Goal: Task Accomplishment & Management: Complete application form

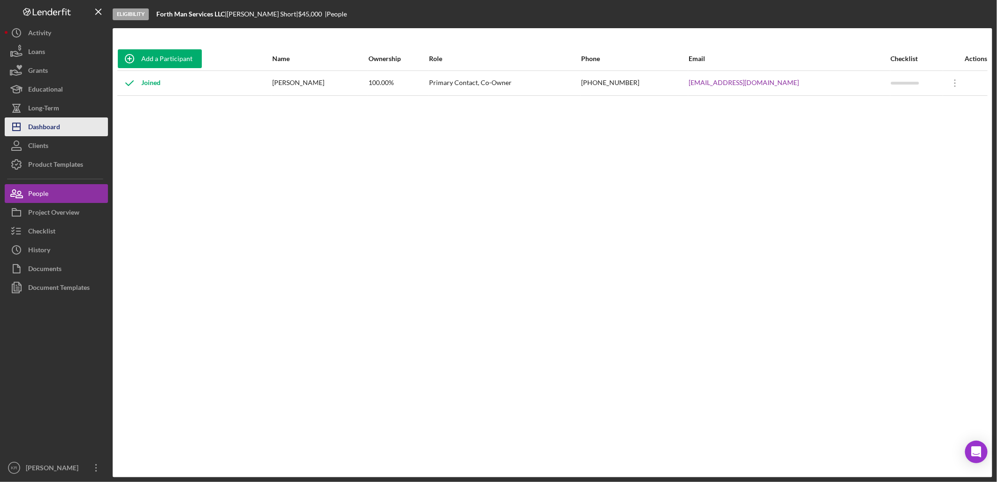
click at [47, 121] on div "Dashboard" at bounding box center [44, 127] width 32 height 21
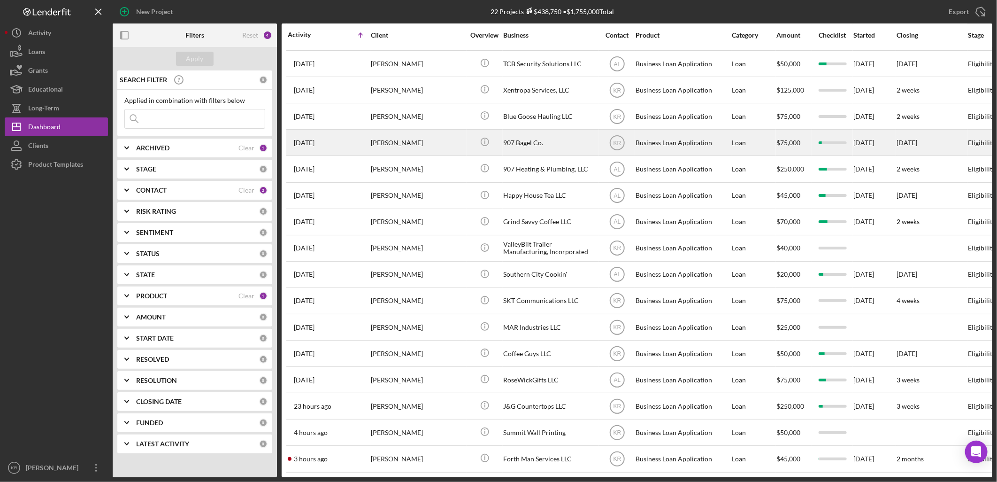
scroll to position [170, 0]
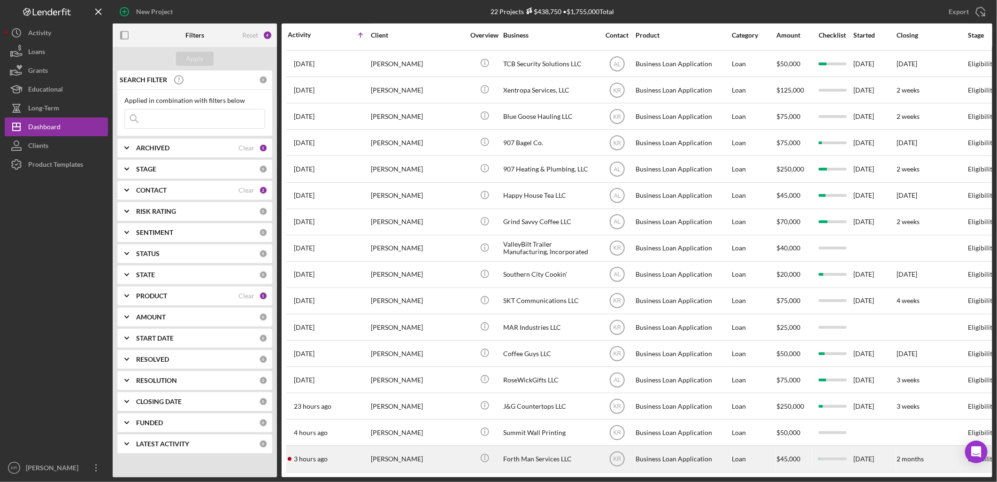
click at [439, 446] on div "[PERSON_NAME]" at bounding box center [418, 458] width 94 height 25
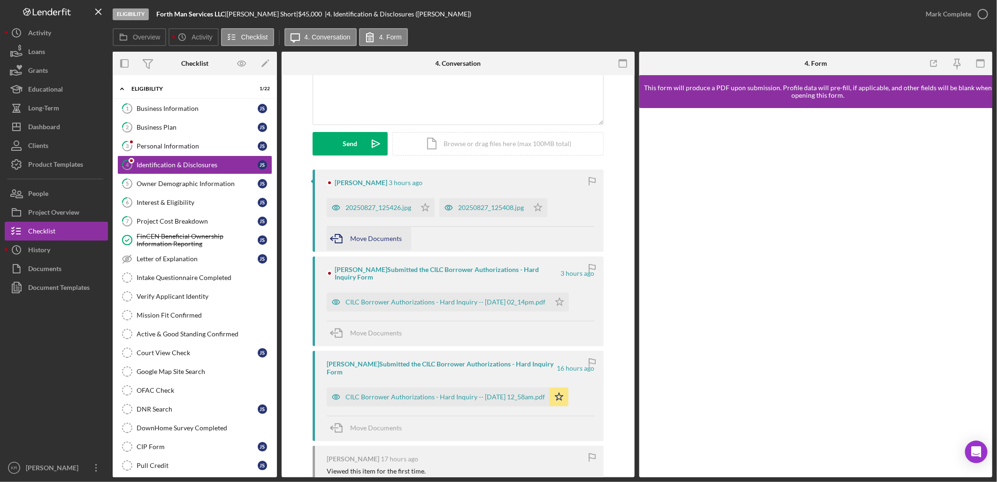
scroll to position [104, 0]
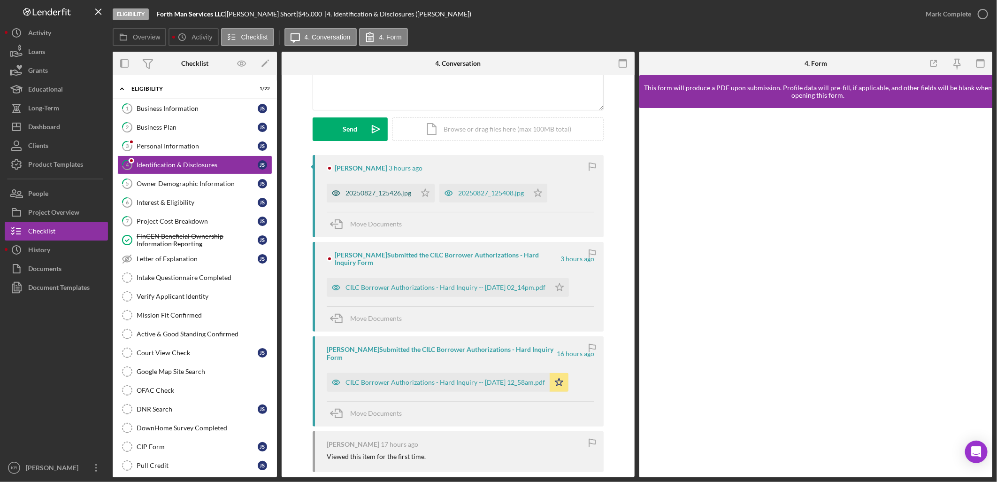
click at [380, 200] on div "20250827_125426.jpg" at bounding box center [371, 193] width 89 height 19
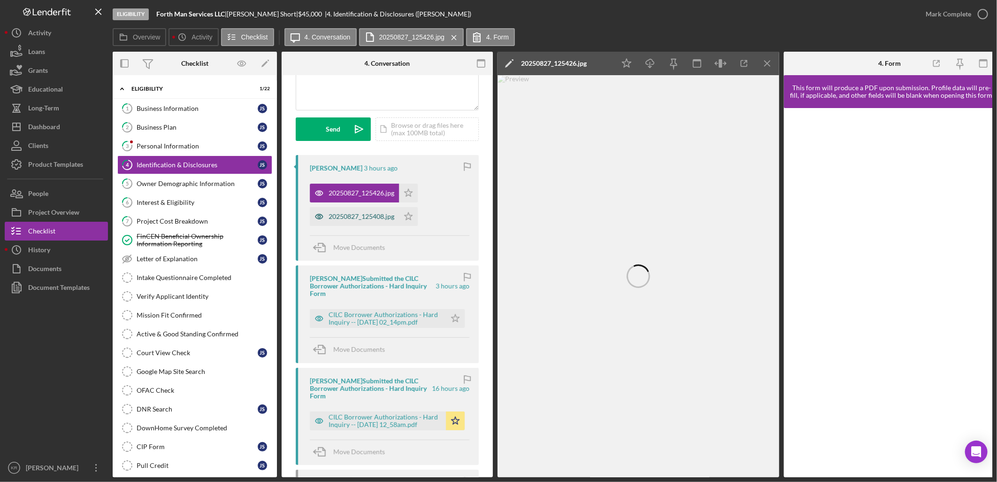
click at [362, 212] on div "20250827_125408.jpg" at bounding box center [354, 216] width 89 height 19
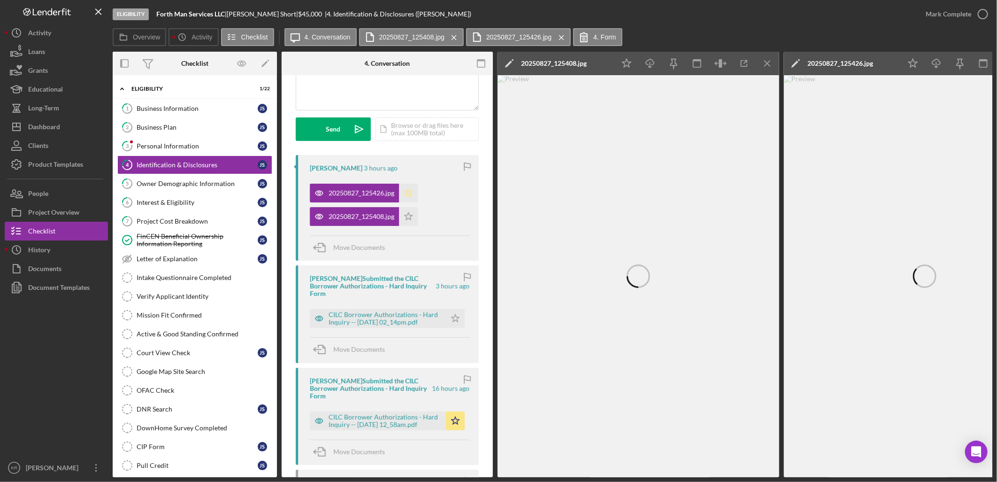
click at [409, 191] on polygon "button" at bounding box center [409, 193] width 8 height 8
click at [410, 215] on polygon "button" at bounding box center [409, 216] width 8 height 8
click at [772, 62] on icon "Icon/Menu Close" at bounding box center [767, 63] width 21 height 21
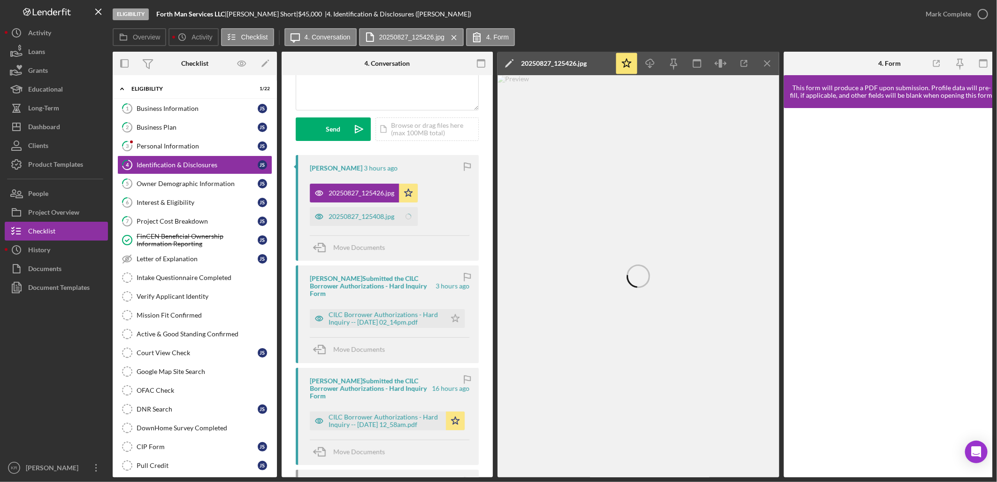
click at [772, 62] on icon "Icon/Menu Close" at bounding box center [767, 63] width 21 height 21
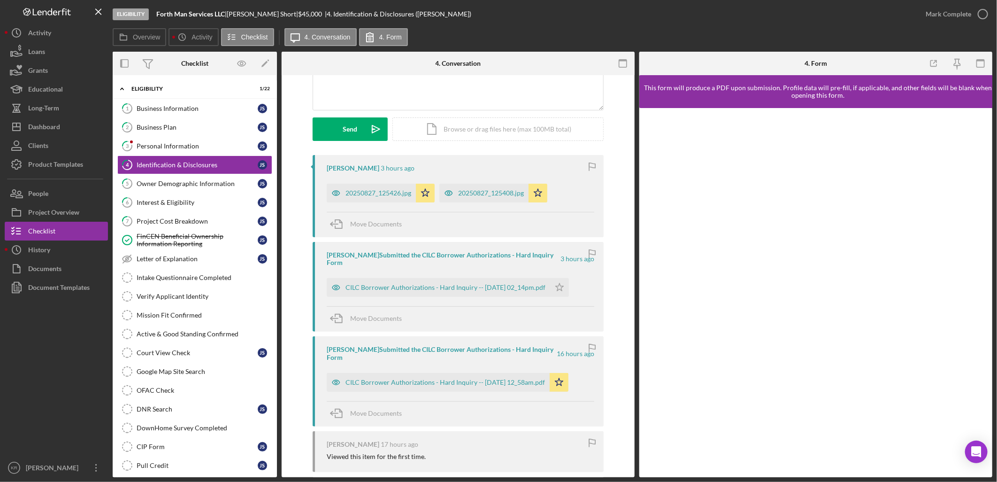
click at [451, 290] on div "[PERSON_NAME] Submitted the CILC Borrower Authorizations - Hard Inquiry Form 3 …" at bounding box center [458, 287] width 291 height 90
click at [453, 285] on div "CILC Borrower Authorizations - Hard Inquiry -- [DATE] 02_14pm.pdf" at bounding box center [439, 287] width 224 height 19
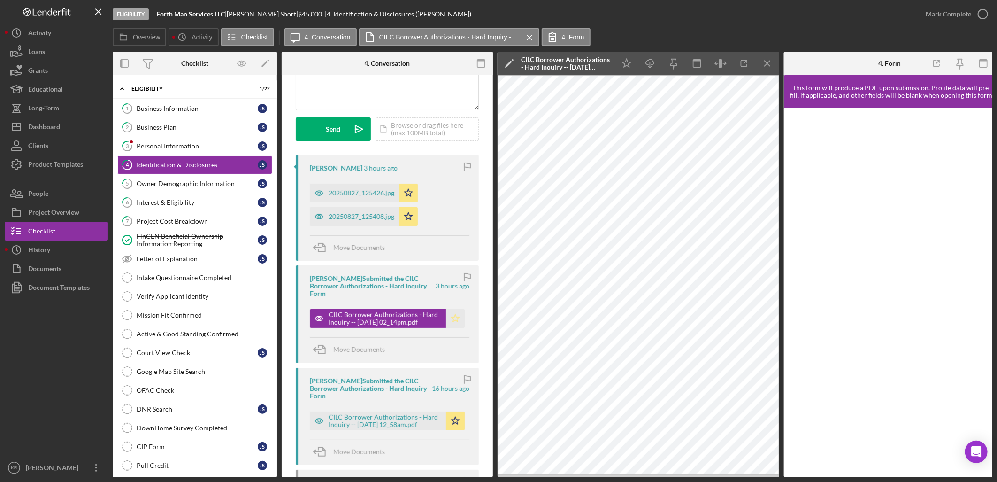
click at [450, 320] on icon "Icon/Star" at bounding box center [455, 318] width 19 height 19
click at [197, 144] on div "Personal Information" at bounding box center [197, 146] width 121 height 8
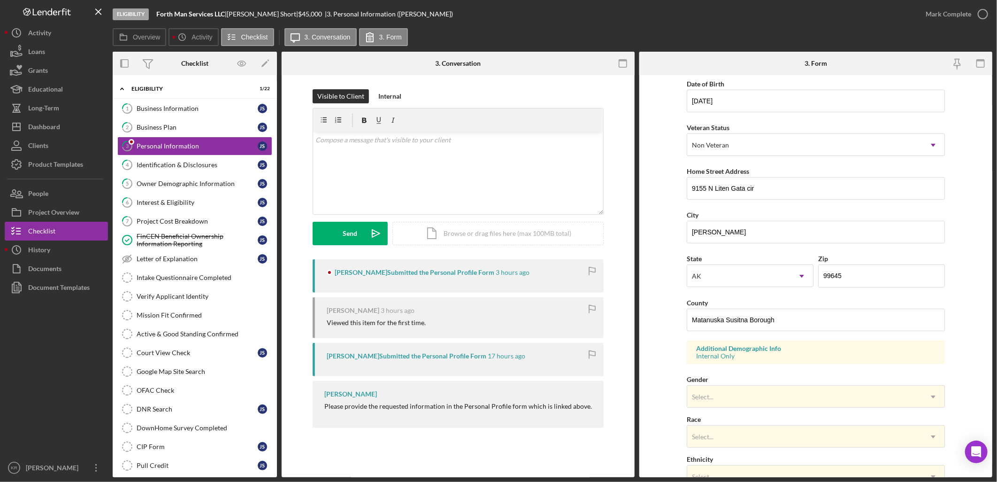
scroll to position [226, 0]
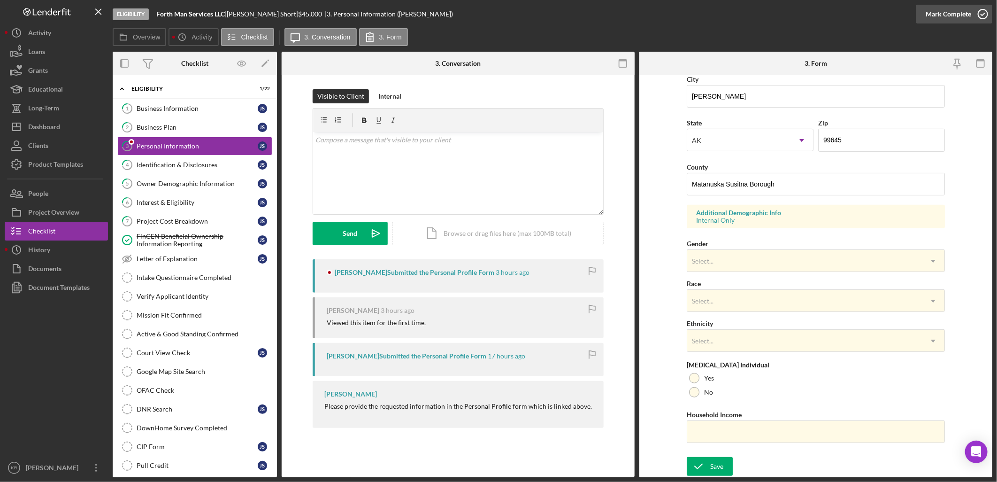
click at [940, 21] on div "Mark Complete" at bounding box center [949, 14] width 46 height 19
click at [173, 127] on div "Business Plan" at bounding box center [197, 127] width 121 height 8
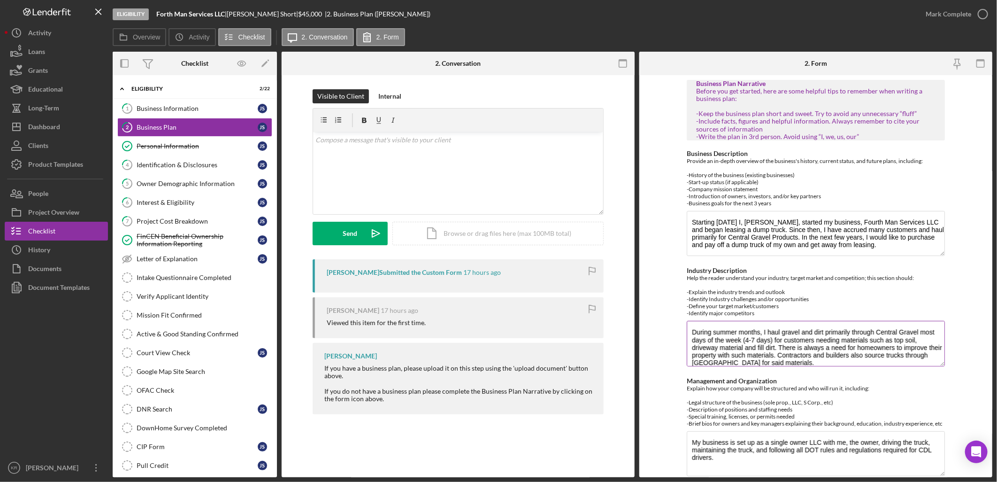
scroll to position [264, 0]
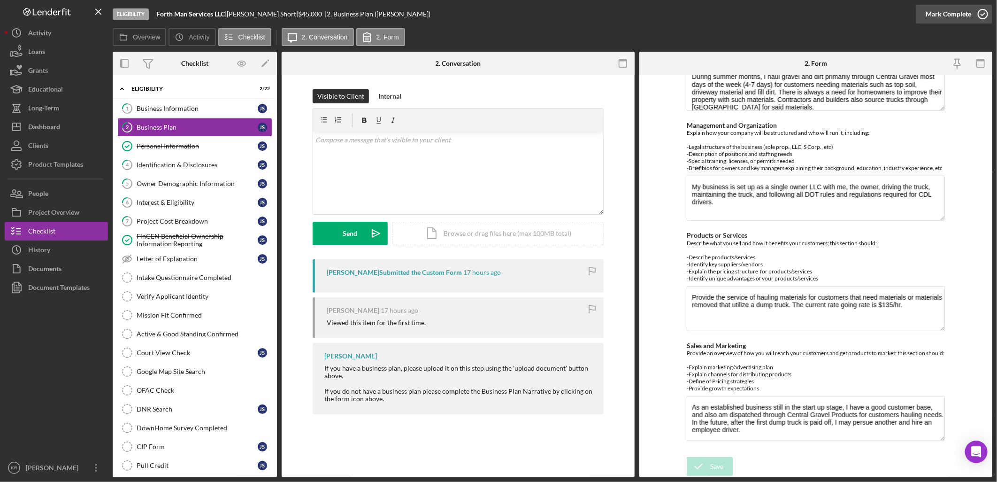
click at [942, 13] on div "Mark Complete" at bounding box center [949, 14] width 46 height 19
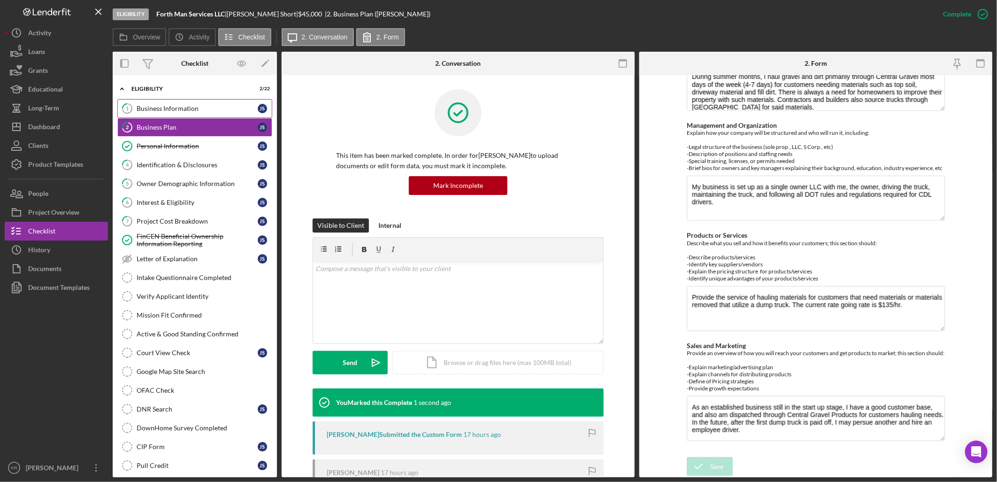
click at [180, 105] on div "Business Information" at bounding box center [197, 109] width 121 height 8
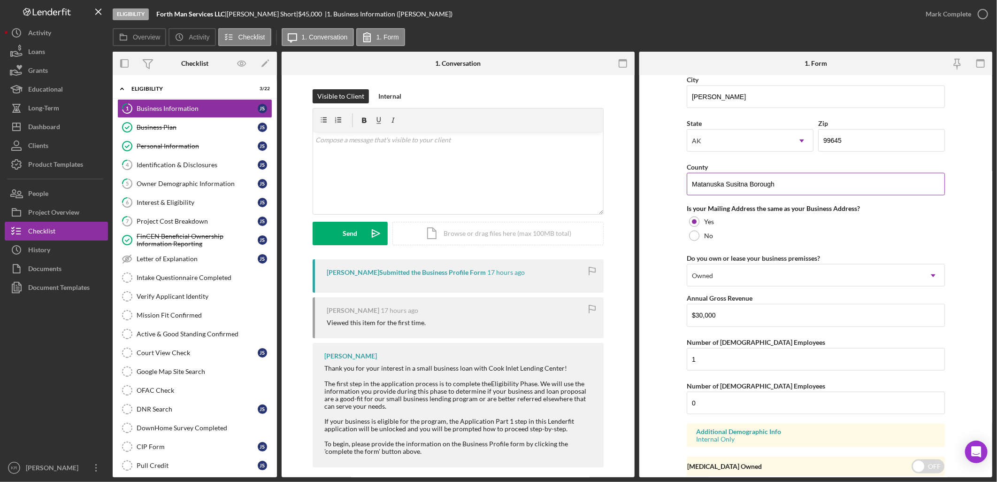
scroll to position [642, 0]
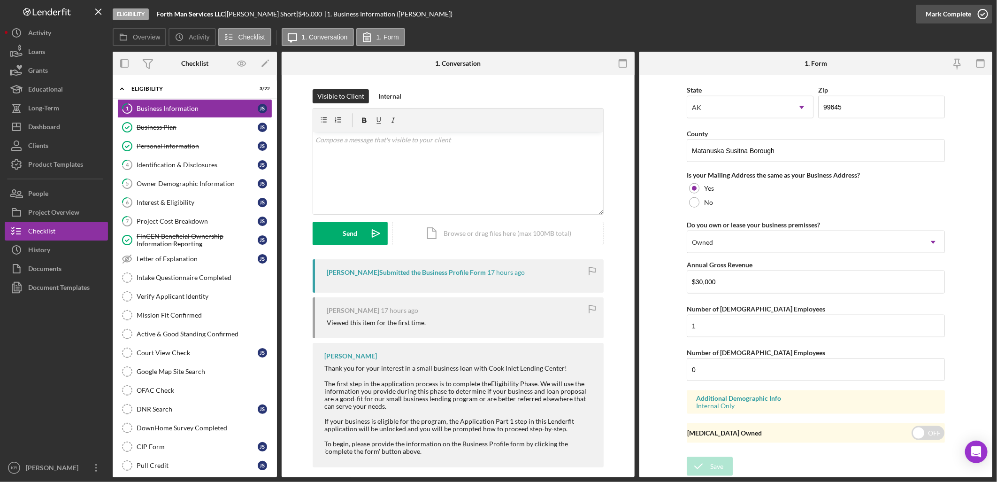
click at [975, 16] on icon "button" at bounding box center [982, 13] width 23 height 23
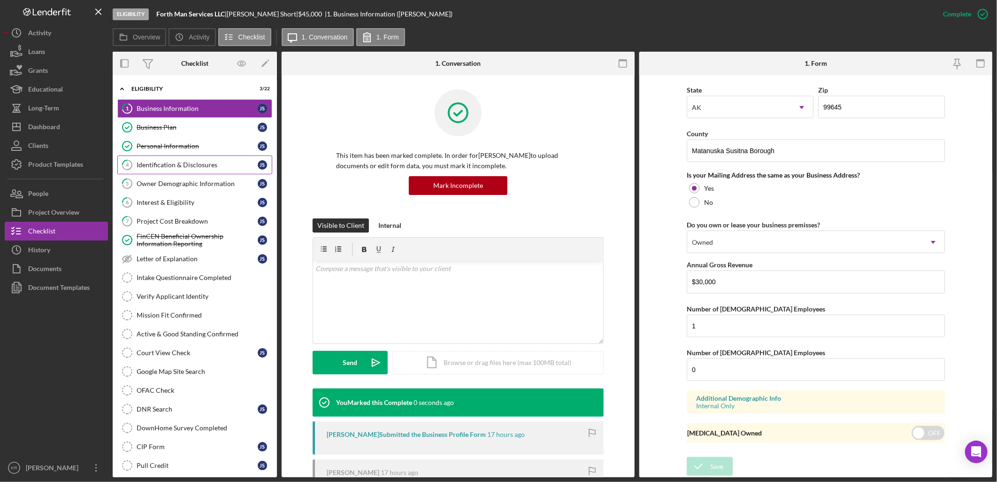
scroll to position [306, 0]
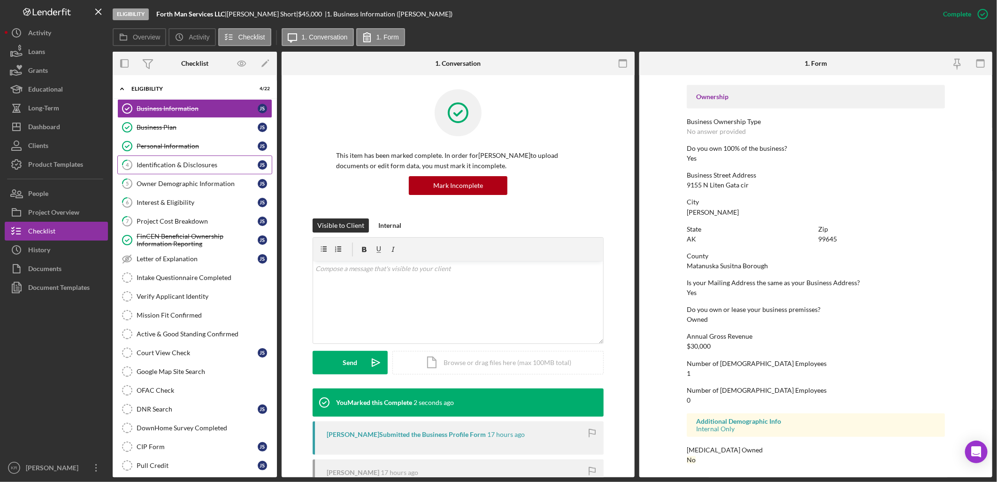
click at [167, 171] on link "4 Identification & Disclosures J S" at bounding box center [194, 164] width 155 height 19
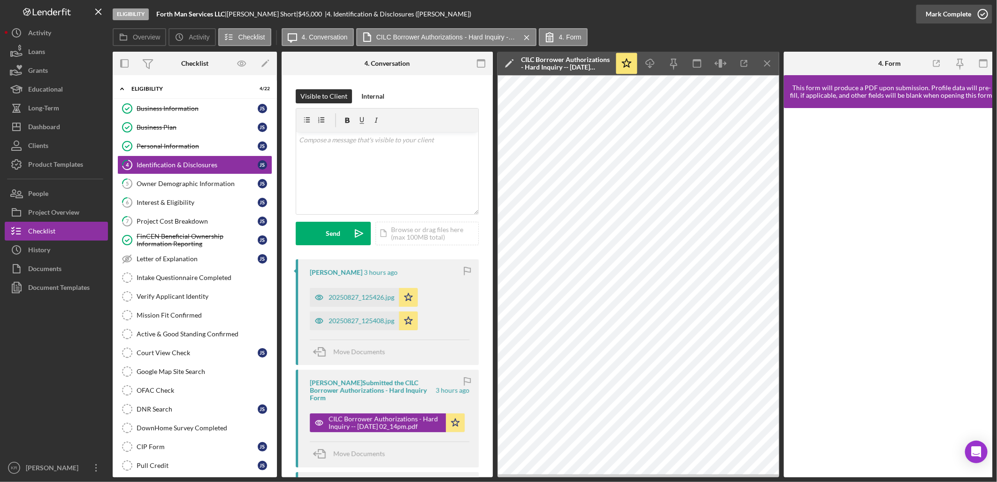
click at [951, 15] on div "Mark Complete" at bounding box center [949, 14] width 46 height 19
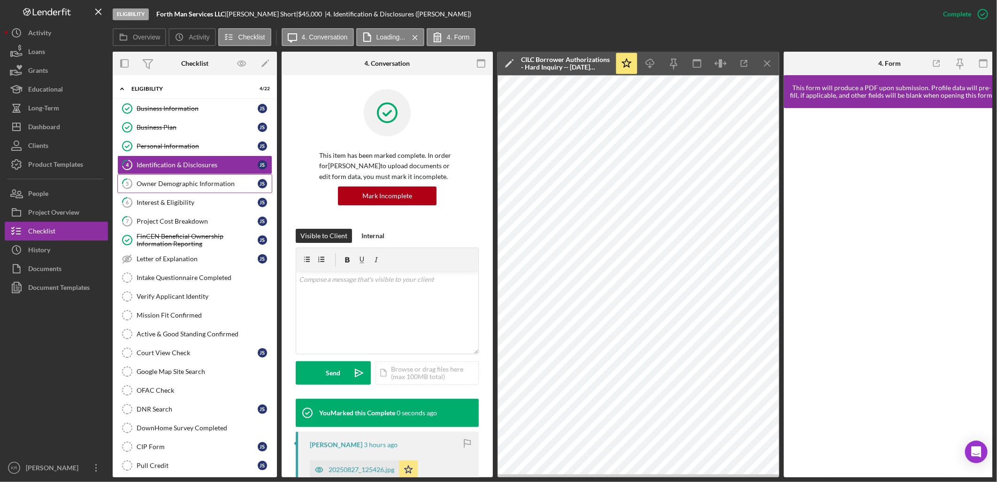
click at [164, 177] on link "5 Owner Demographic Information J S" at bounding box center [194, 183] width 155 height 19
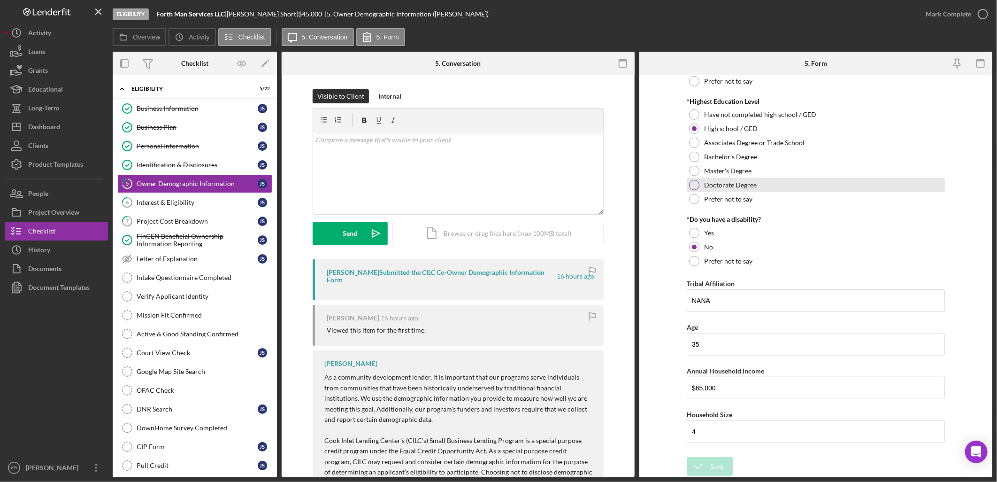
scroll to position [412, 0]
click at [978, 17] on icon "button" at bounding box center [982, 13] width 23 height 23
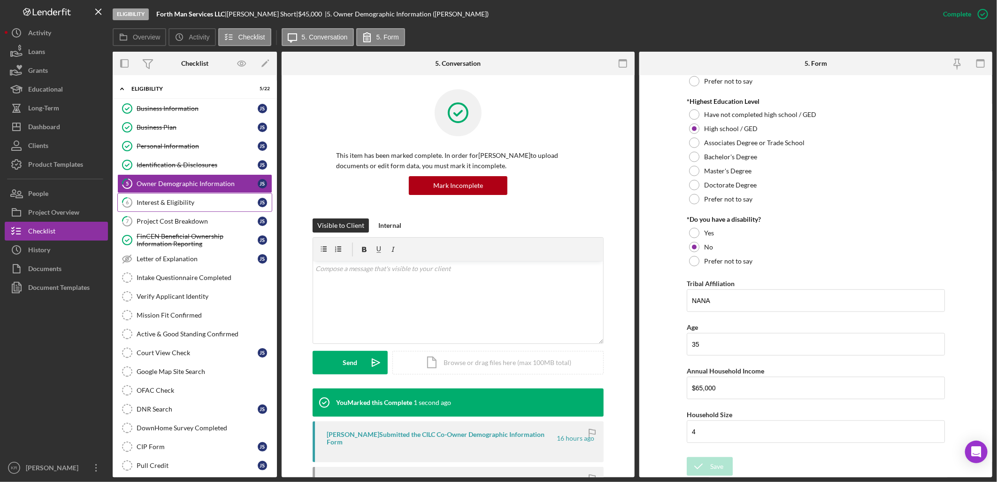
click at [200, 209] on link "6 Interest & Eligibility J S" at bounding box center [194, 202] width 155 height 19
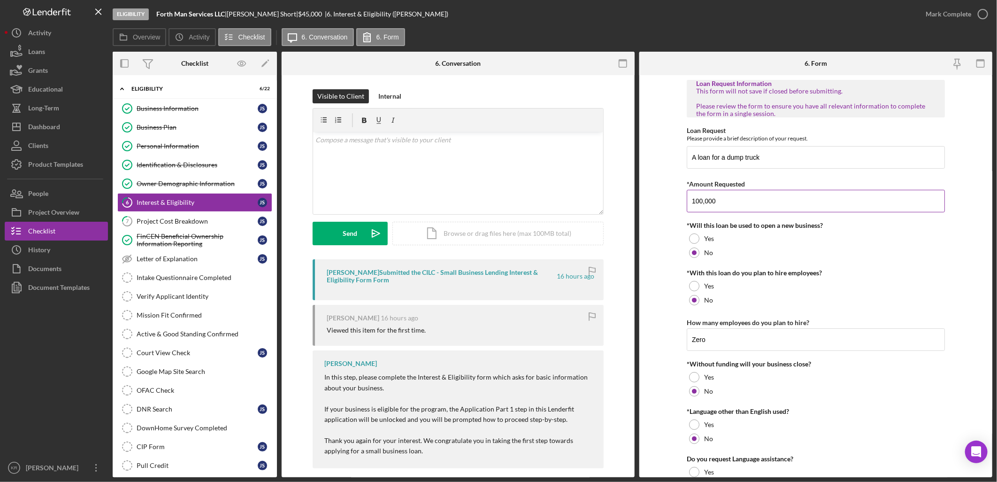
scroll to position [50, 0]
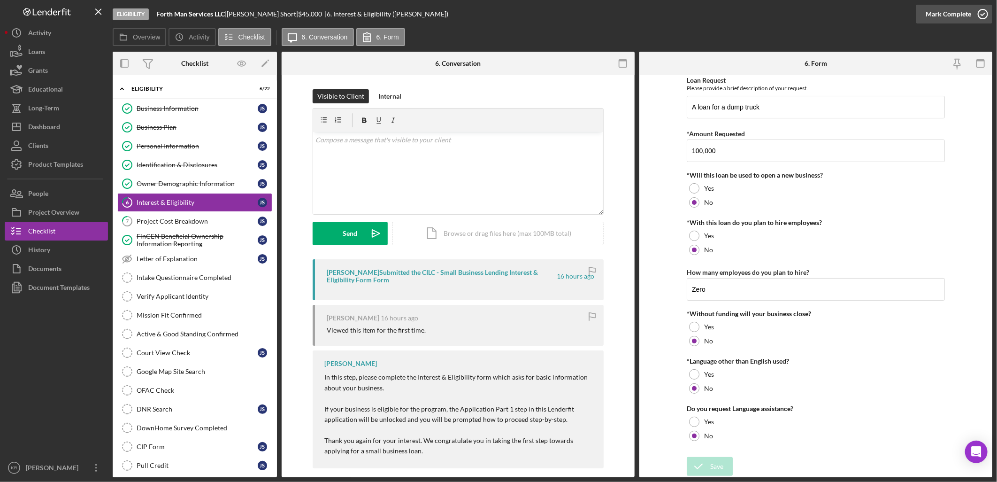
click at [942, 11] on div "Mark Complete" at bounding box center [949, 14] width 46 height 19
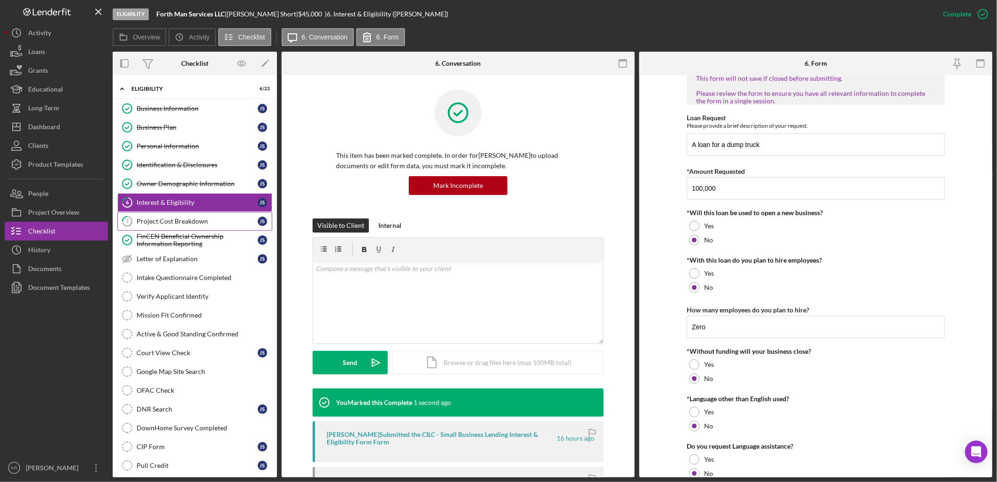
scroll to position [88, 0]
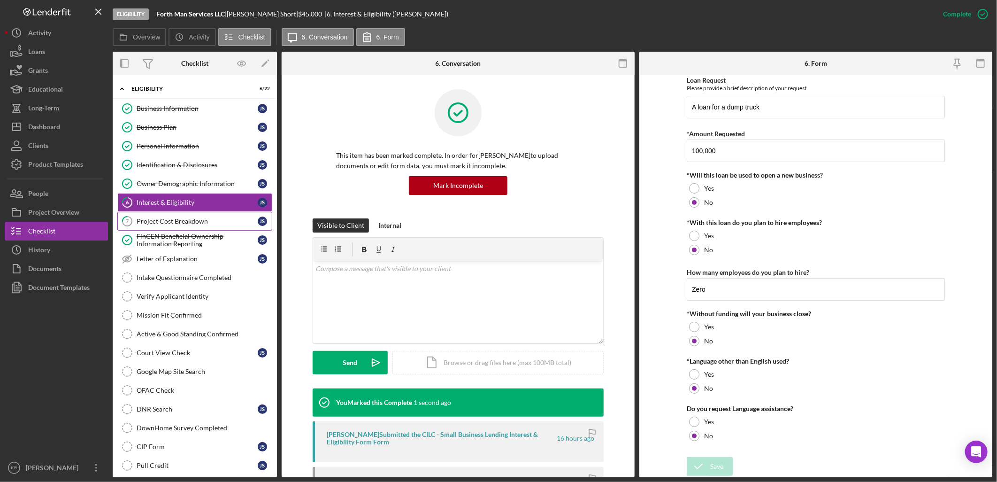
click at [200, 228] on link "7 Project Cost Breakdown [PERSON_NAME]" at bounding box center [194, 221] width 155 height 19
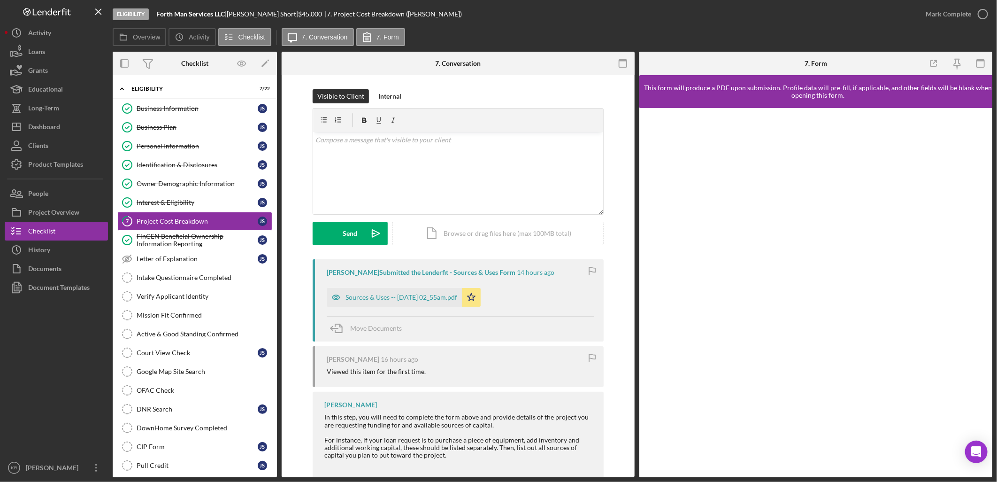
scroll to position [35, 0]
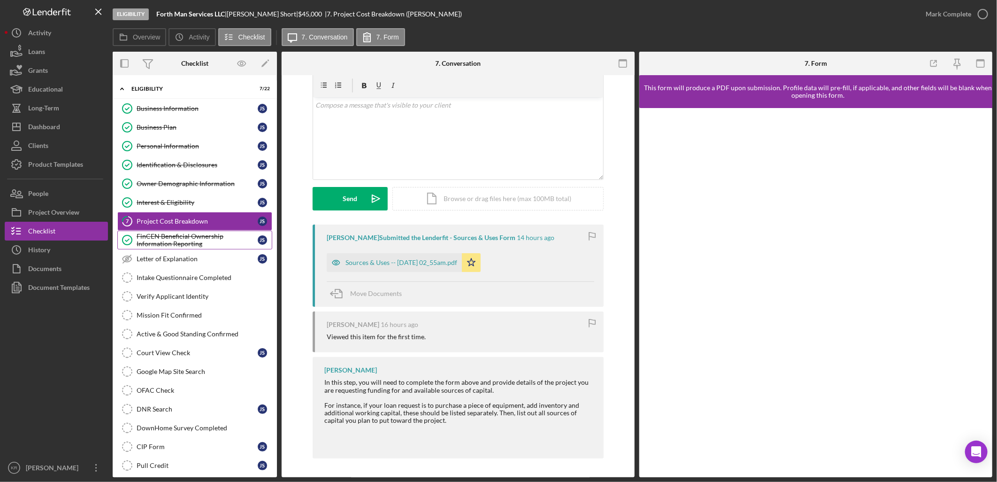
click at [224, 245] on div "FinCEN Beneficial Ownership Information Reporting" at bounding box center [197, 239] width 121 height 15
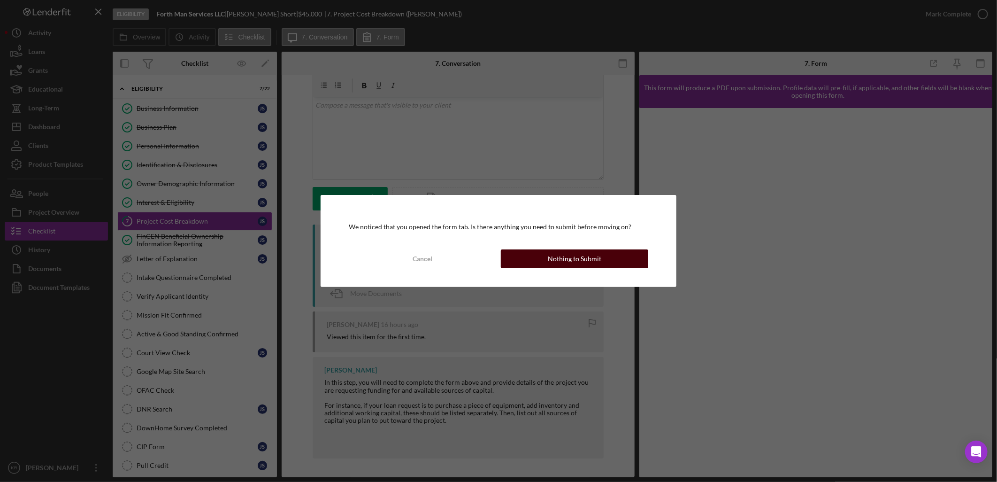
click at [541, 262] on button "Nothing to Submit" at bounding box center [574, 258] width 147 height 19
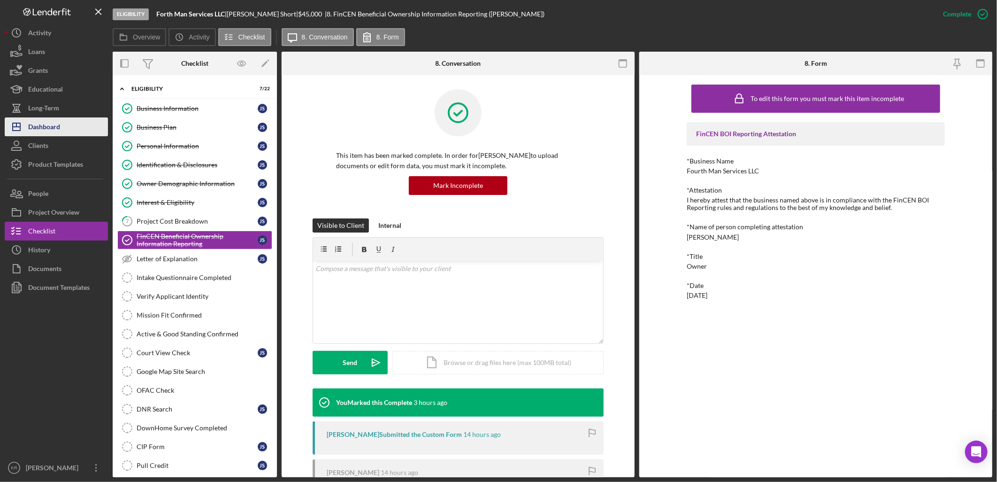
click at [53, 118] on div "Dashboard" at bounding box center [44, 127] width 32 height 21
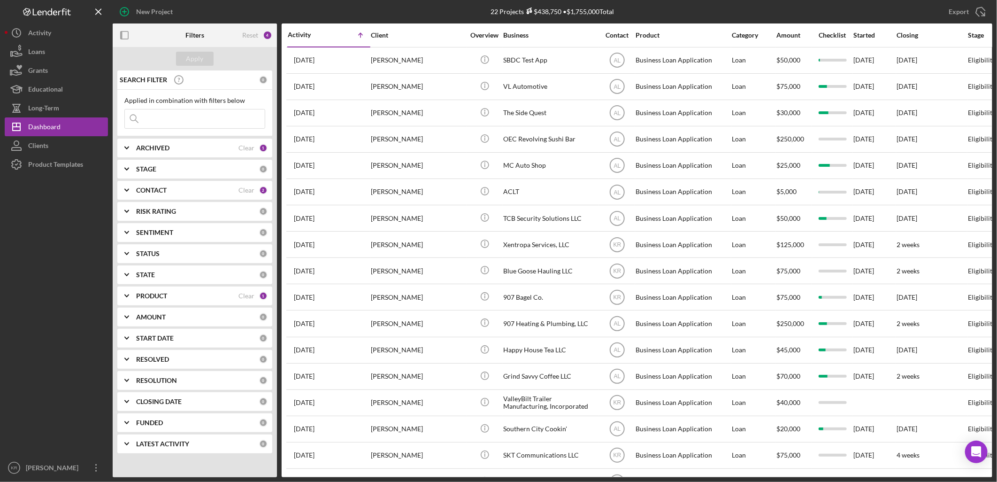
click at [177, 299] on div "PRODUCT" at bounding box center [187, 296] width 102 height 8
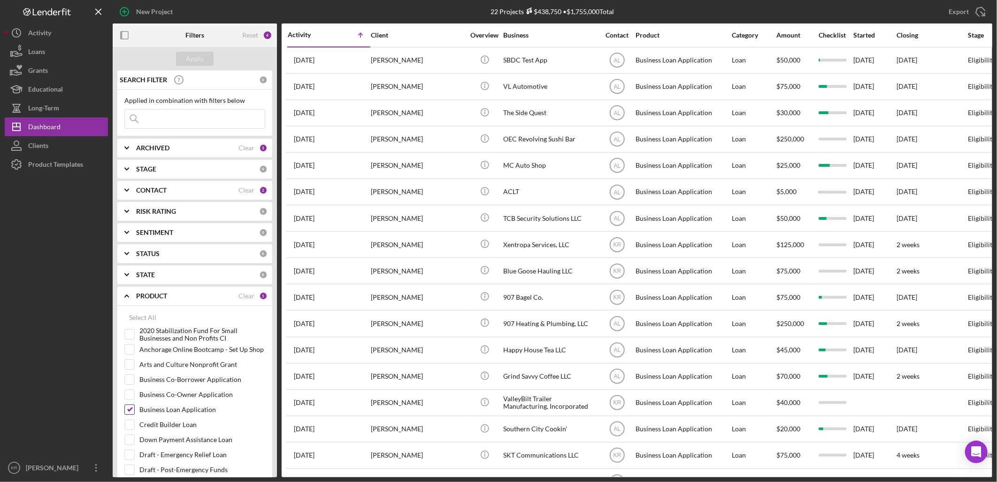
scroll to position [208, 0]
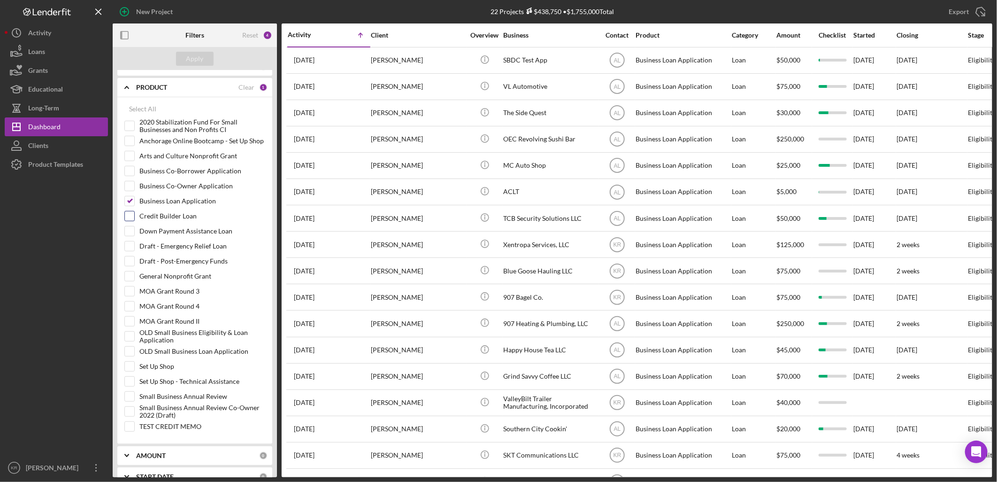
click at [164, 214] on label "Credit Builder Loan" at bounding box center [202, 215] width 126 height 9
click at [134, 214] on input "Credit Builder Loan" at bounding box center [129, 215] width 9 height 9
checkbox input "true"
click at [203, 60] on button "Apply" at bounding box center [195, 59] width 38 height 14
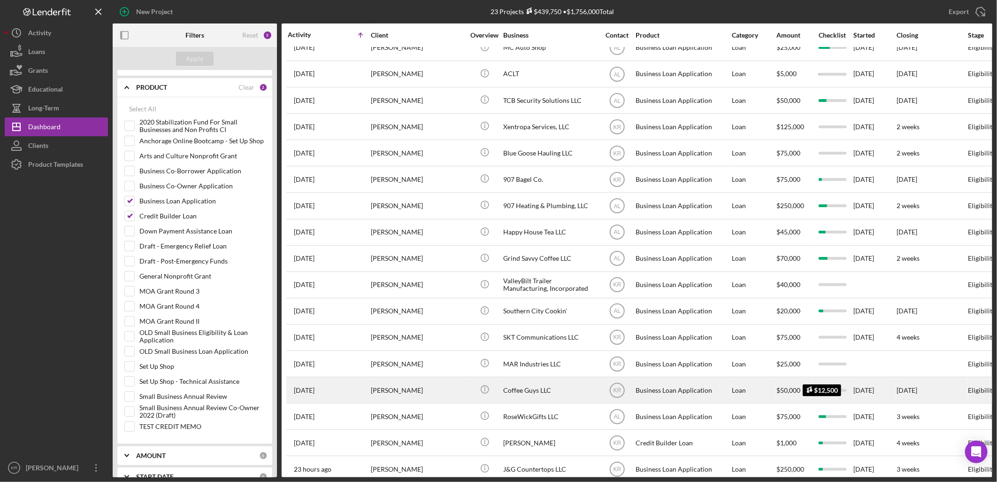
scroll to position [197, 0]
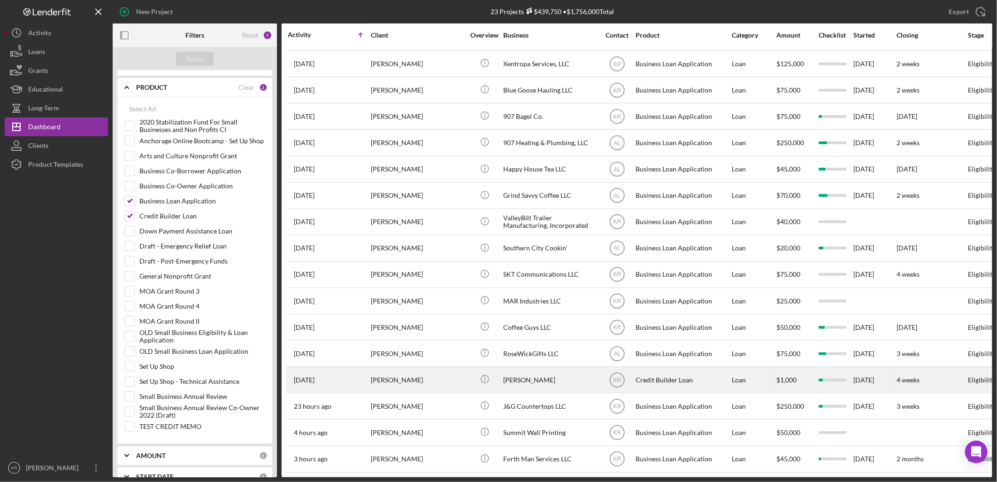
click at [651, 374] on div "Credit Builder Loan" at bounding box center [683, 379] width 94 height 25
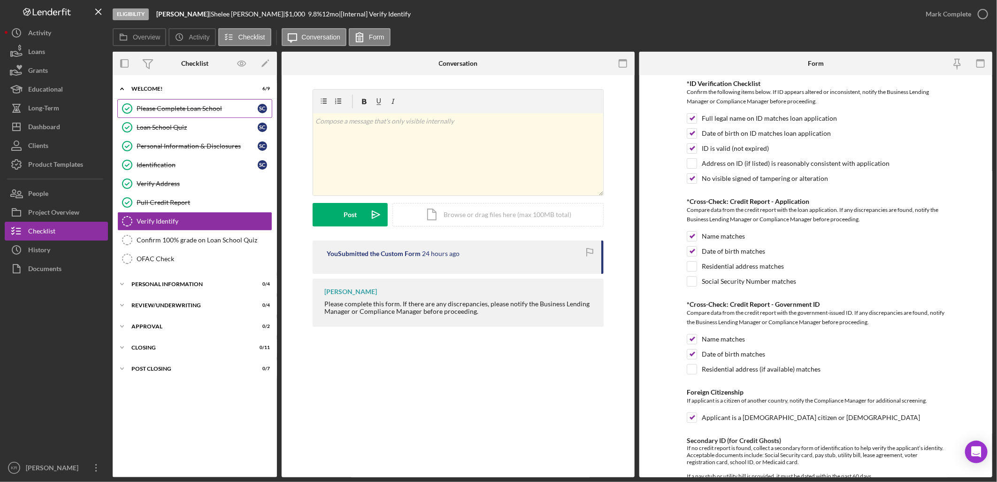
click at [214, 107] on div "Please Complete Loan School" at bounding box center [197, 109] width 121 height 8
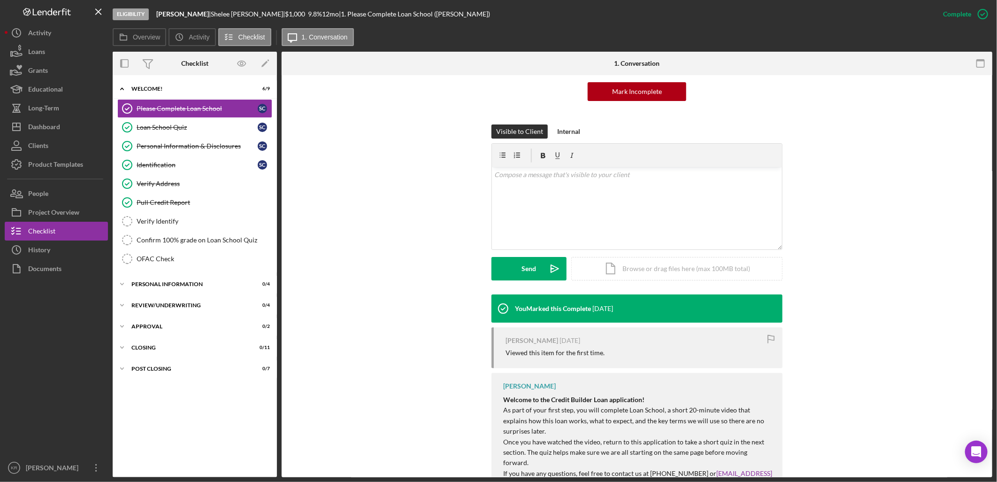
scroll to position [199, 0]
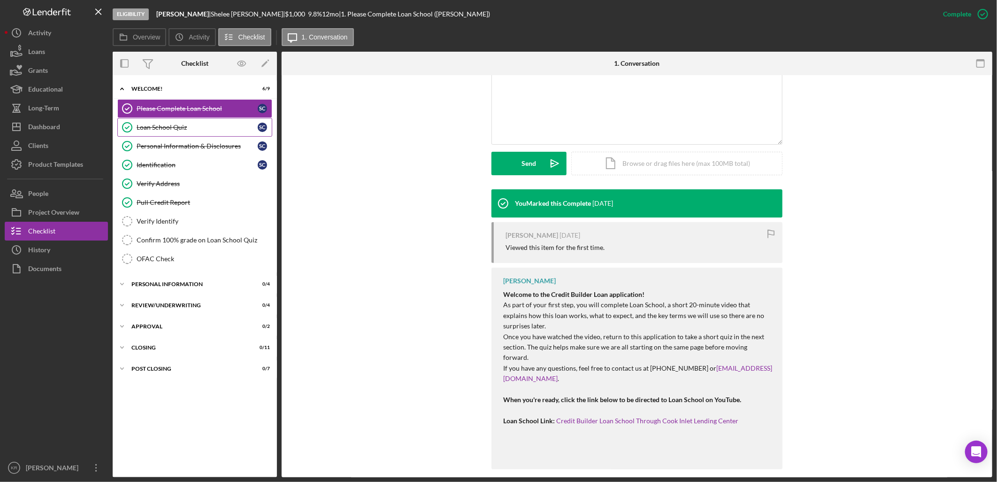
click at [149, 124] on div "Loan School Quiz" at bounding box center [197, 127] width 121 height 8
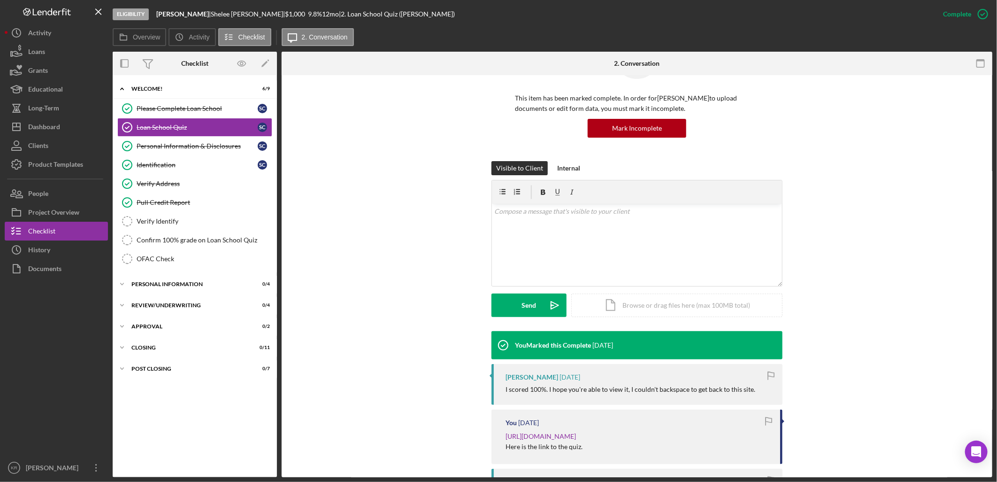
scroll to position [156, 0]
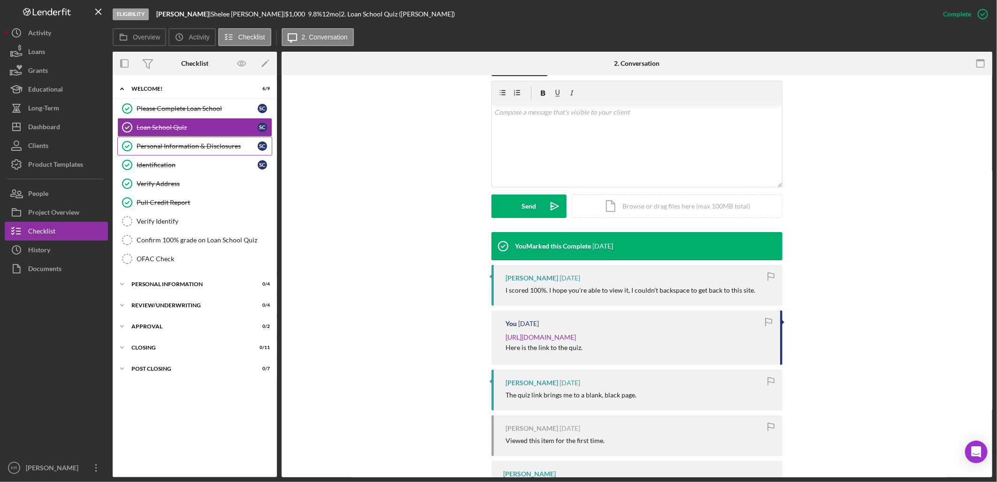
click at [147, 147] on div "Personal Information & Disclosures" at bounding box center [197, 146] width 121 height 8
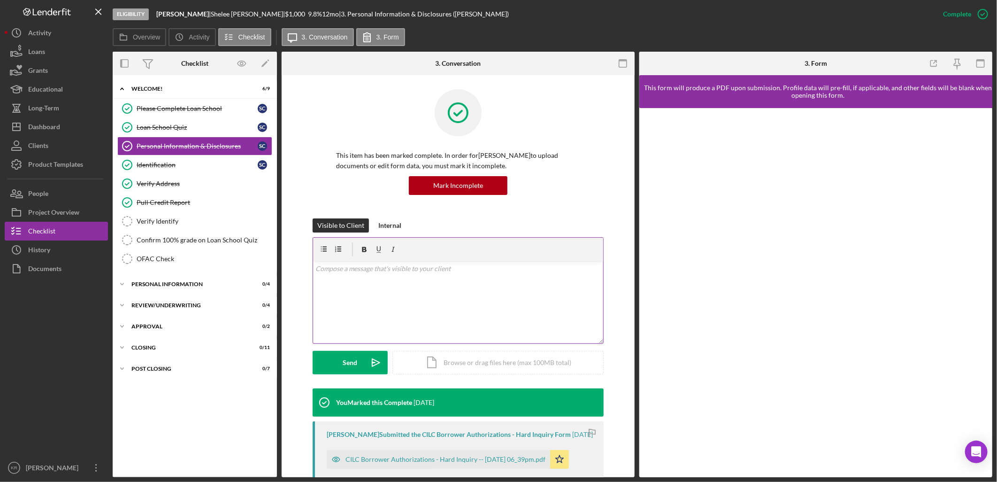
scroll to position [261, 0]
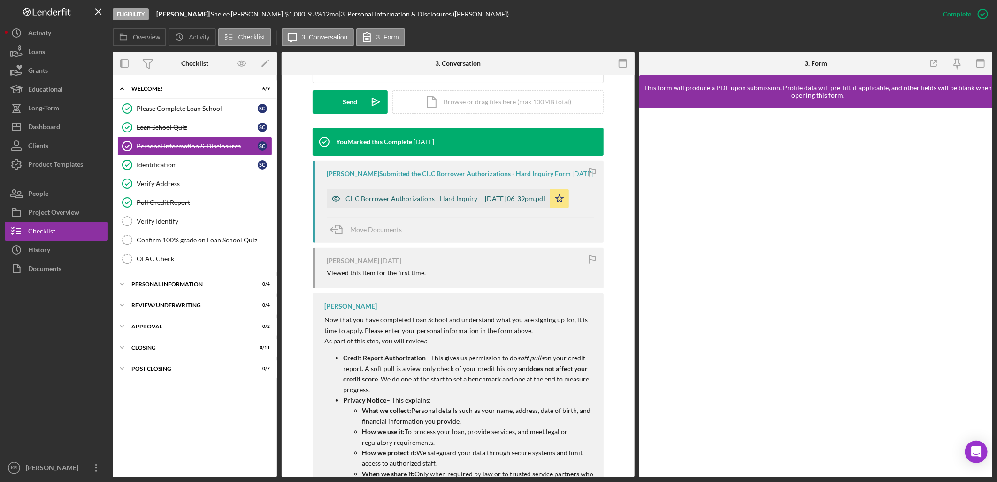
click at [450, 202] on div "CILC Borrower Authorizations - Hard Inquiry -- [DATE] 06_39pm.pdf" at bounding box center [446, 199] width 200 height 8
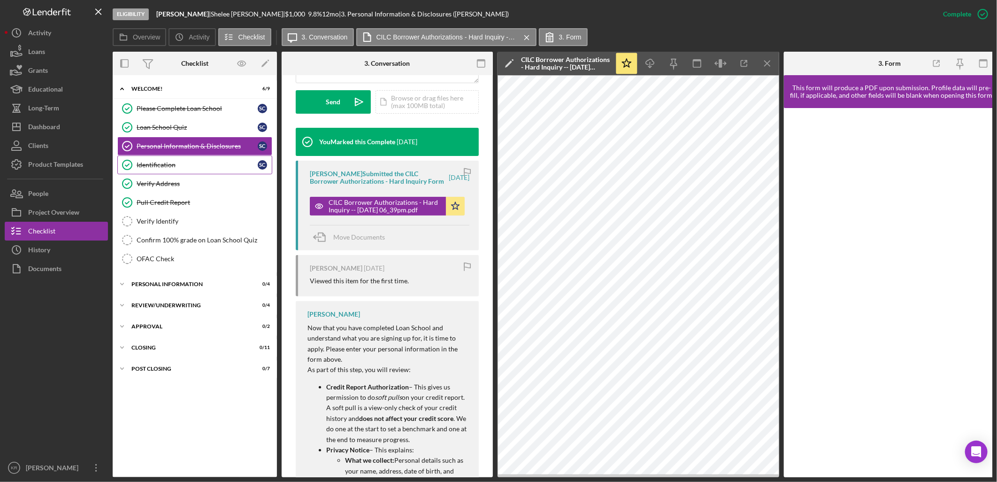
click at [178, 166] on div "Identification" at bounding box center [197, 165] width 121 height 8
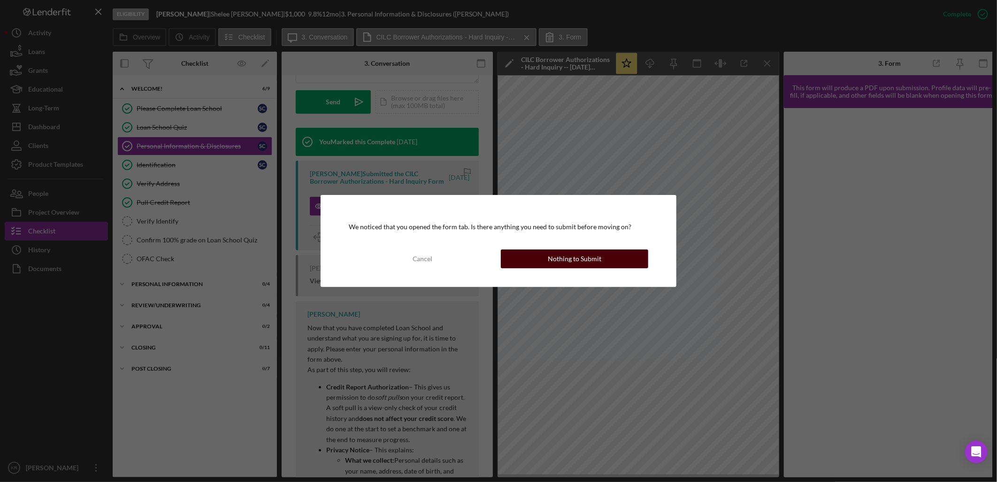
click at [548, 260] on button "Nothing to Submit" at bounding box center [574, 258] width 147 height 19
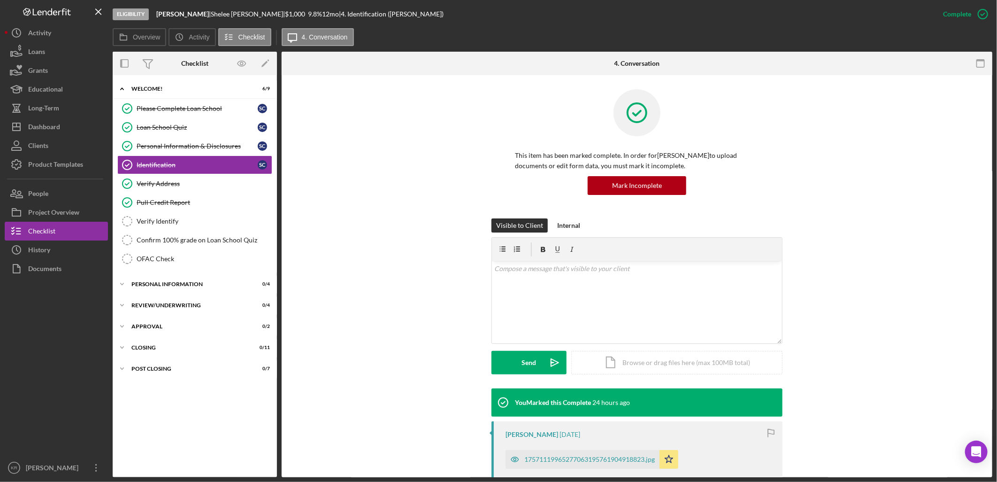
scroll to position [261, 0]
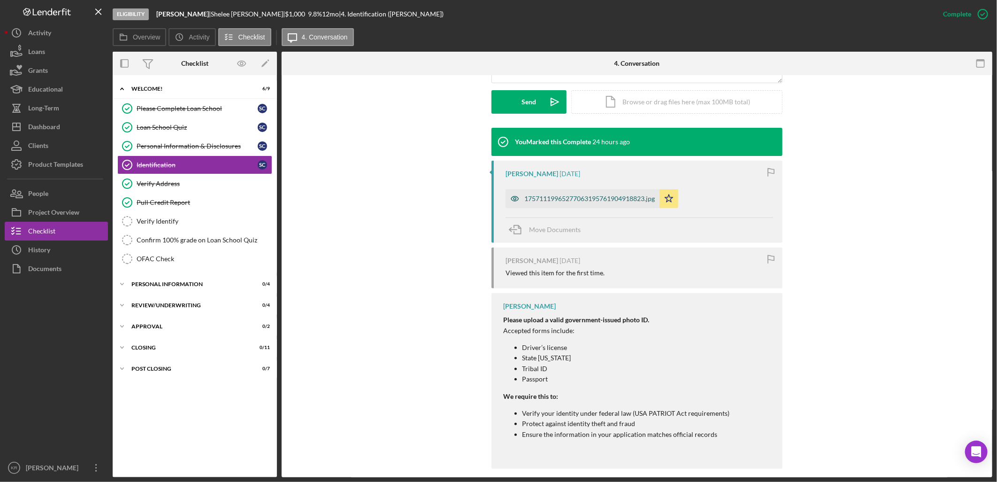
click at [561, 208] on div "17571119965277063195761904918823.jpg" at bounding box center [583, 198] width 154 height 19
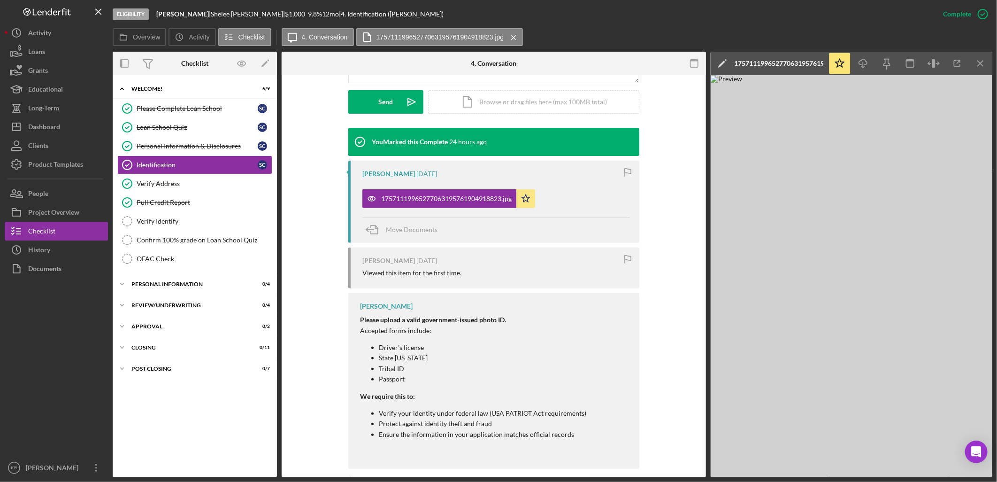
scroll to position [270, 0]
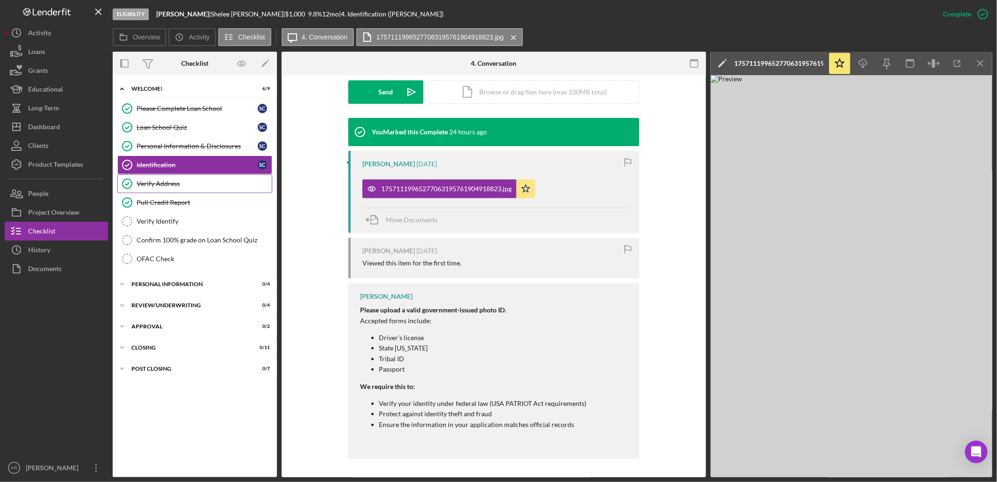
click at [185, 187] on div "Verify Address" at bounding box center [204, 184] width 135 height 8
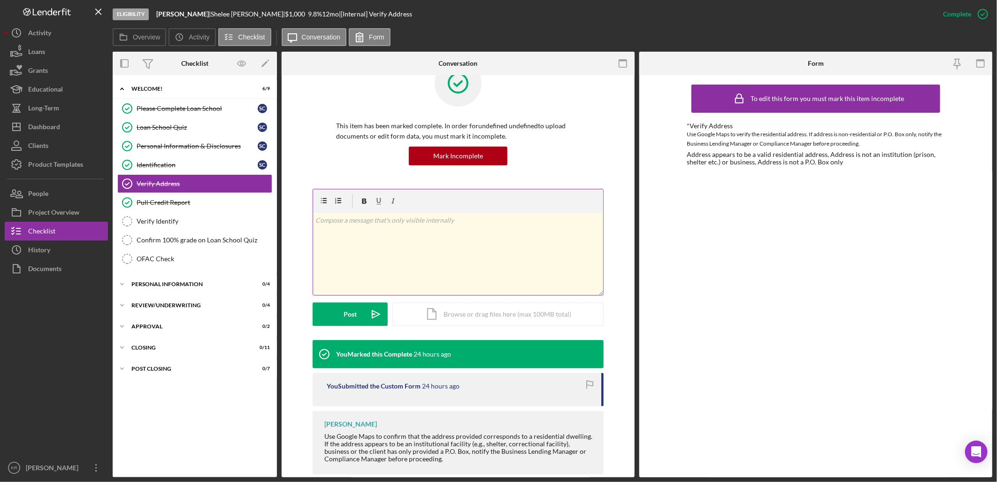
scroll to position [45, 0]
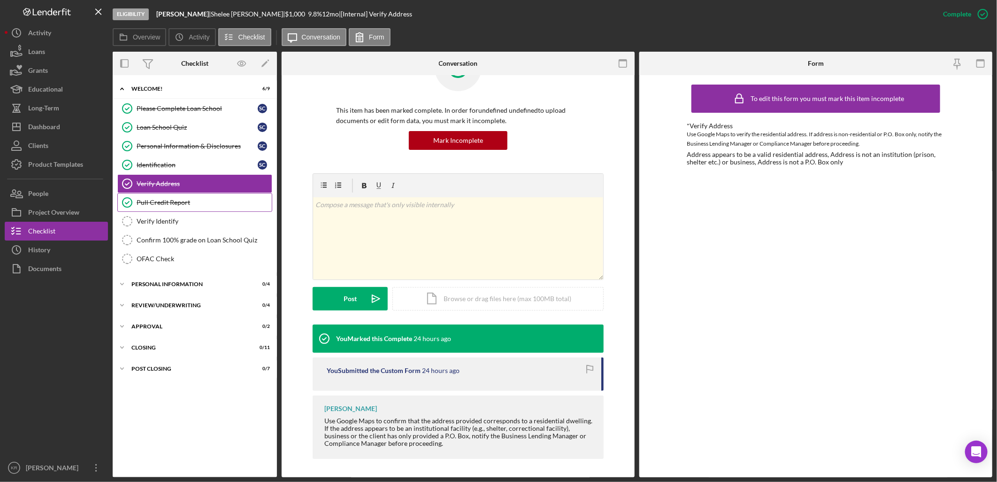
click at [192, 204] on div "Pull Credit Report" at bounding box center [204, 203] width 135 height 8
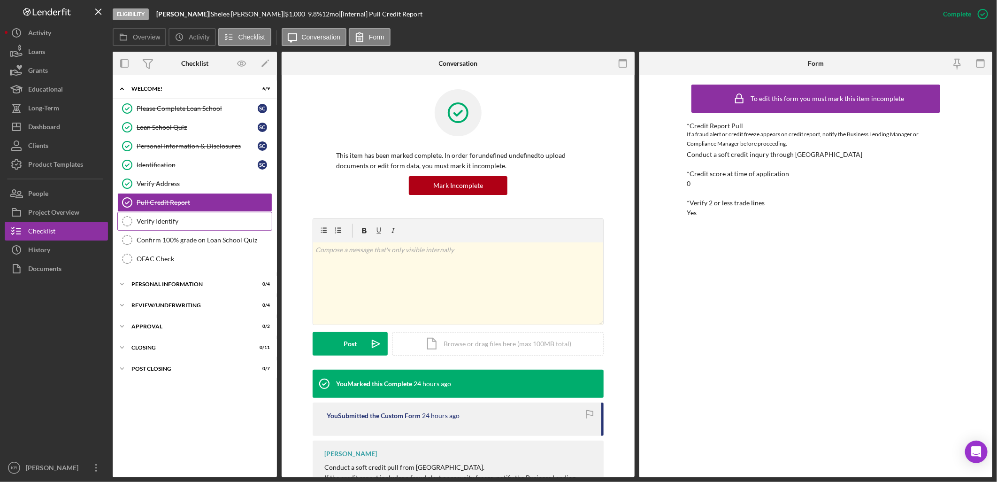
click at [185, 221] on div "Verify Identify" at bounding box center [204, 221] width 135 height 8
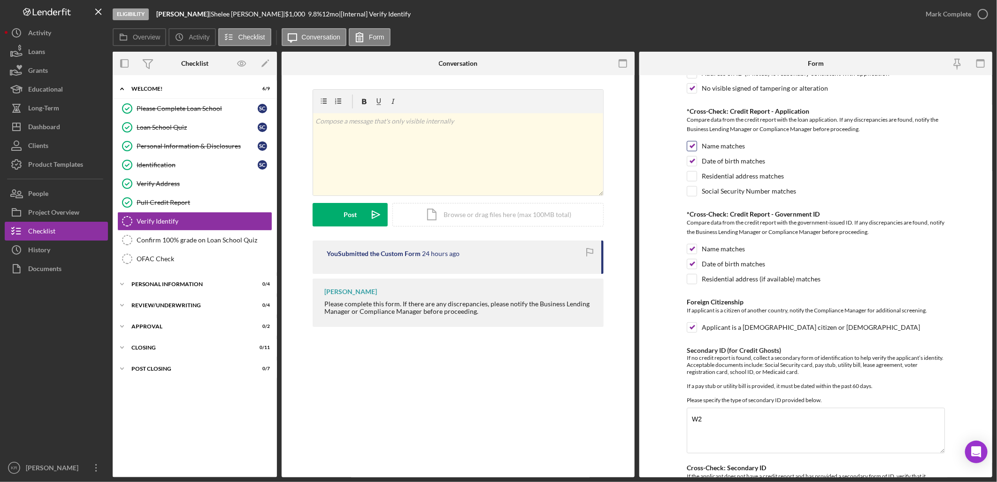
scroll to position [231, 0]
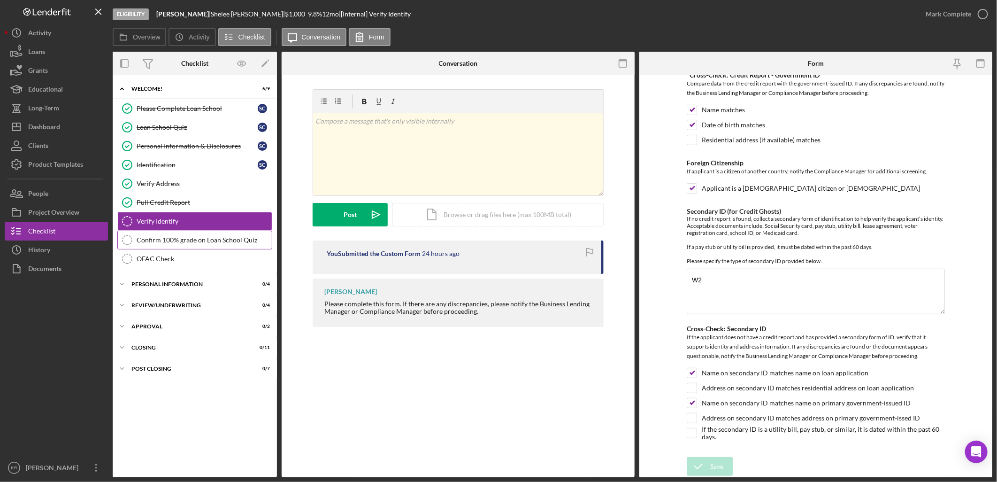
click at [180, 238] on div "Confirm 100% grade on Loan School Quiz" at bounding box center [204, 240] width 135 height 8
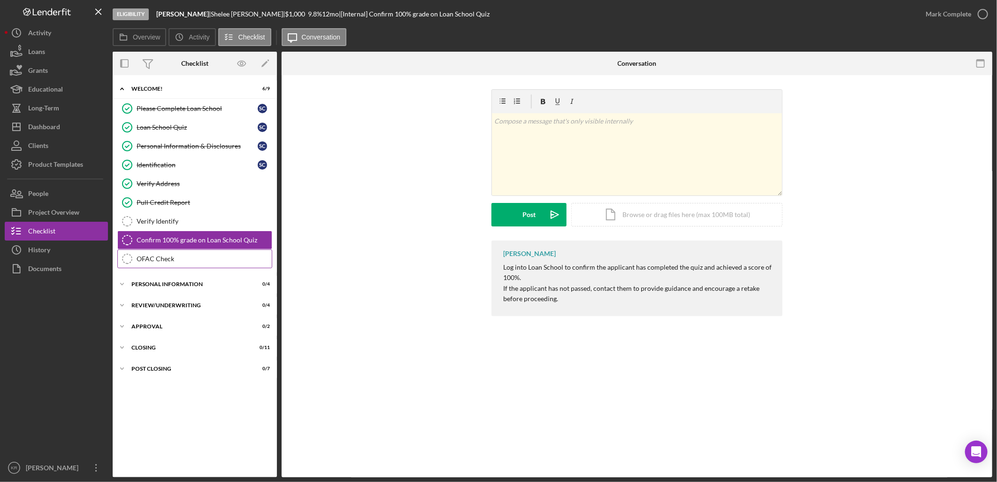
click at [184, 253] on link "OFAC Check OFAC Check" at bounding box center [194, 258] width 155 height 19
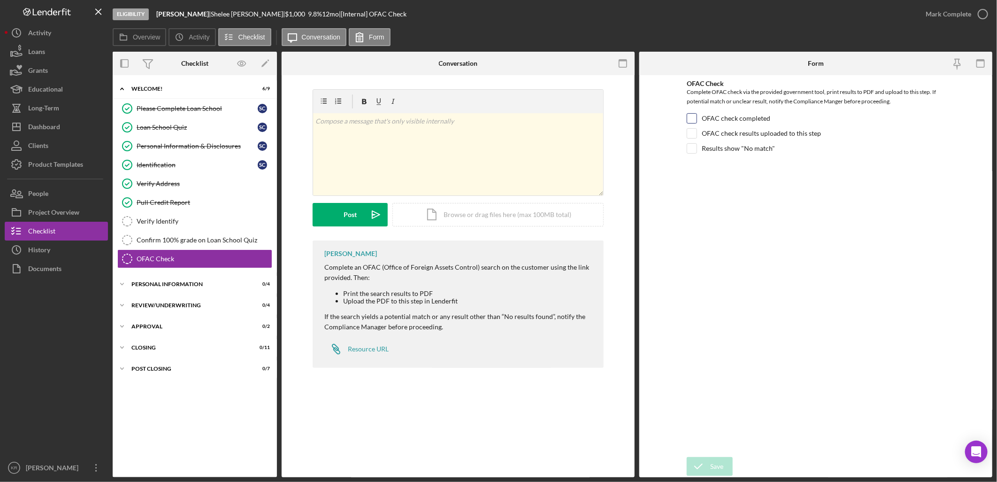
click at [740, 118] on label "OFAC check completed" at bounding box center [736, 118] width 69 height 9
click at [697, 118] on input "OFAC check completed" at bounding box center [691, 118] width 9 height 9
checkbox input "true"
click at [801, 134] on label "OFAC check results uploaded to this step" at bounding box center [761, 133] width 119 height 9
click at [697, 134] on input "OFAC check results uploaded to this step" at bounding box center [691, 133] width 9 height 9
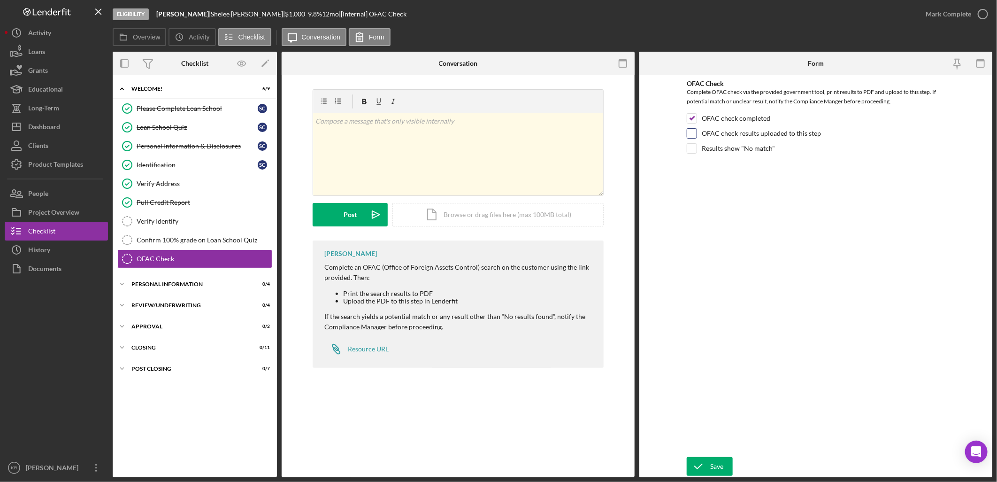
checkbox input "true"
click at [730, 152] on label "Results show "No match"" at bounding box center [738, 148] width 73 height 9
click at [697, 152] on input "Results show "No match"" at bounding box center [691, 148] width 9 height 9
checkbox input "true"
click at [437, 218] on div "Icon/Document Browse or drag files here (max 100MB total) Tap to choose files o…" at bounding box center [498, 214] width 211 height 23
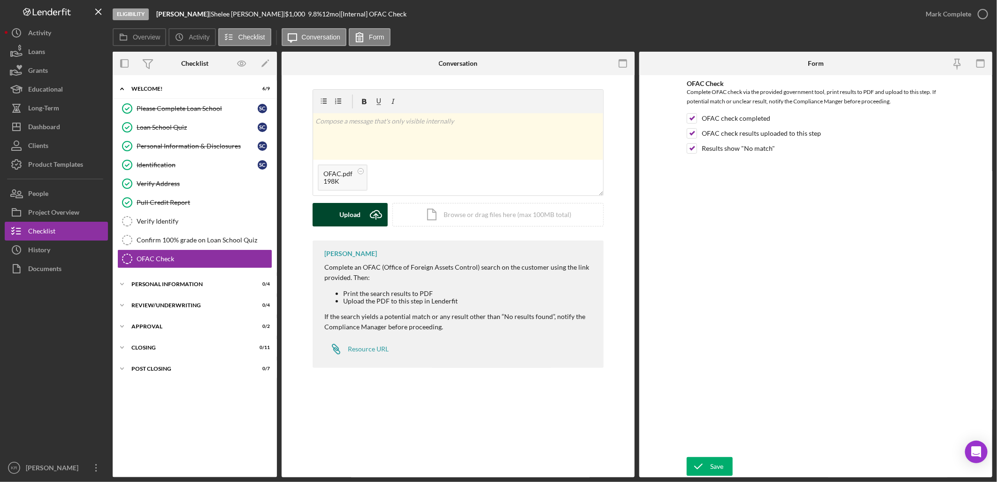
click at [322, 219] on button "Upload Icon/Upload" at bounding box center [350, 214] width 75 height 23
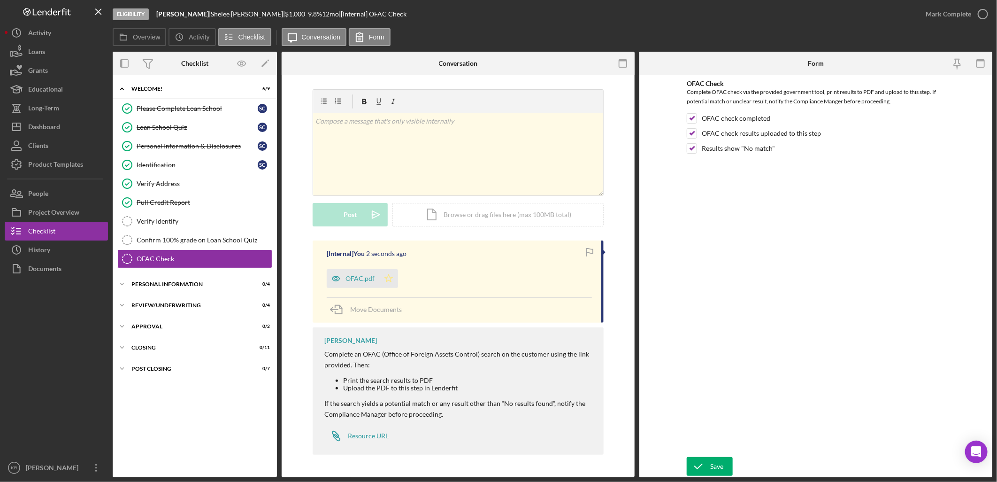
click at [387, 278] on icon "Icon/Star" at bounding box center [388, 278] width 19 height 19
drag, startPoint x: 943, startPoint y: 14, endPoint x: 790, endPoint y: 295, distance: 319.8
click at [791, 294] on div "Eligibility [PERSON_NAME] | [PERSON_NAME] | $1,000 $1,000 9.8 % 12 mo | [Intern…" at bounding box center [553, 238] width 880 height 477
click at [716, 458] on div "Save" at bounding box center [716, 466] width 13 height 19
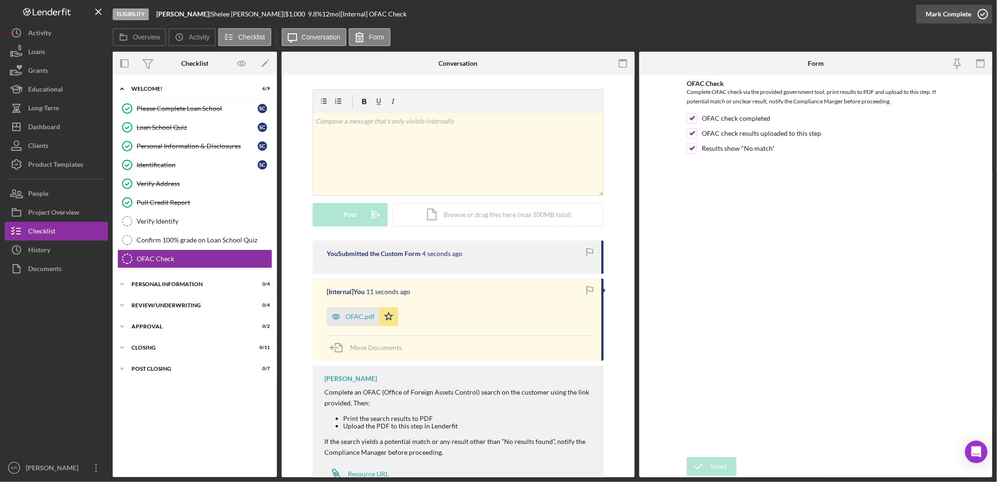
click at [952, 17] on div "Mark Complete" at bounding box center [949, 14] width 46 height 19
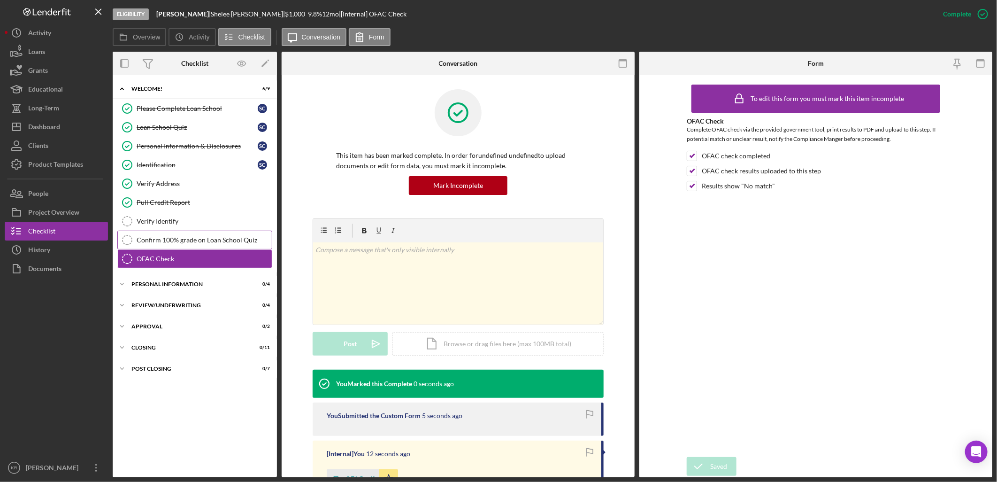
click at [219, 236] on link "Confirm 100% grade on Loan School Quiz Confirm 100% grade on Loan School Quiz" at bounding box center [194, 240] width 155 height 19
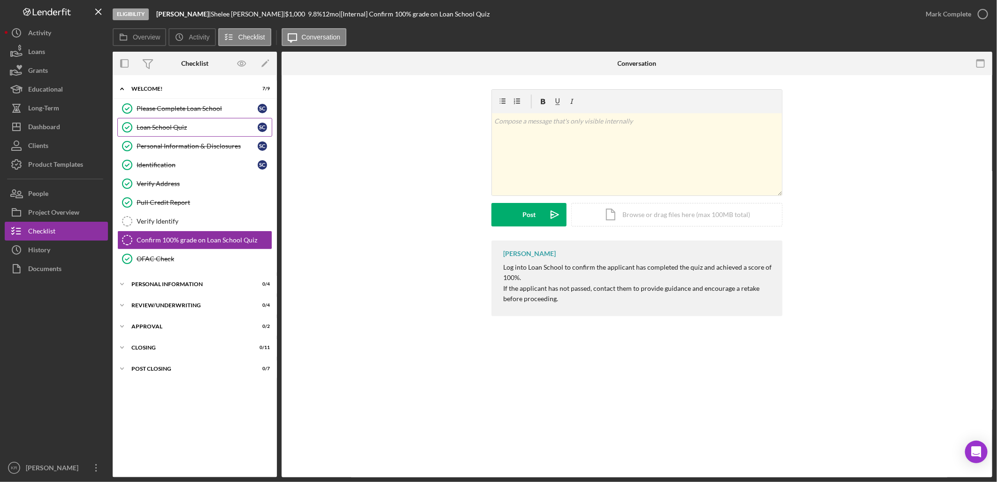
click at [196, 127] on div "Loan School Quiz" at bounding box center [197, 127] width 121 height 8
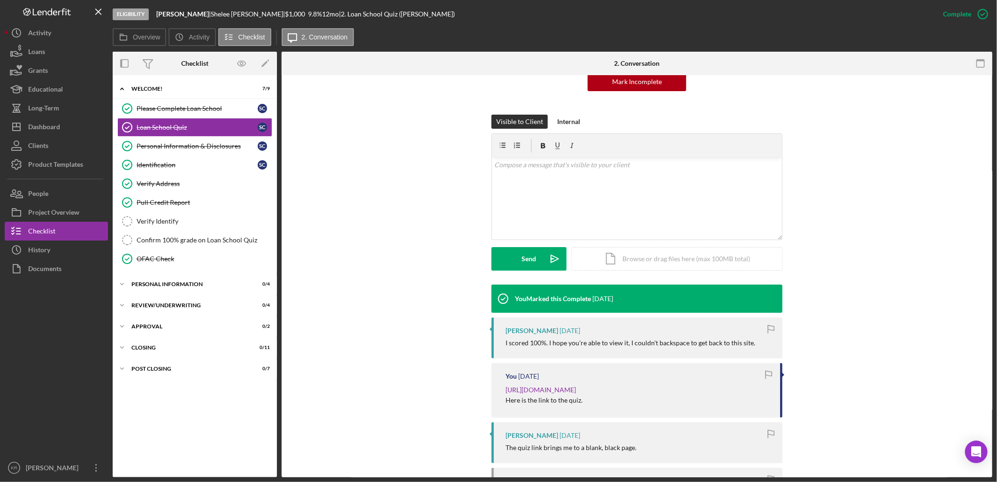
scroll to position [104, 0]
click at [163, 149] on div "Personal Information & Disclosures" at bounding box center [197, 146] width 121 height 8
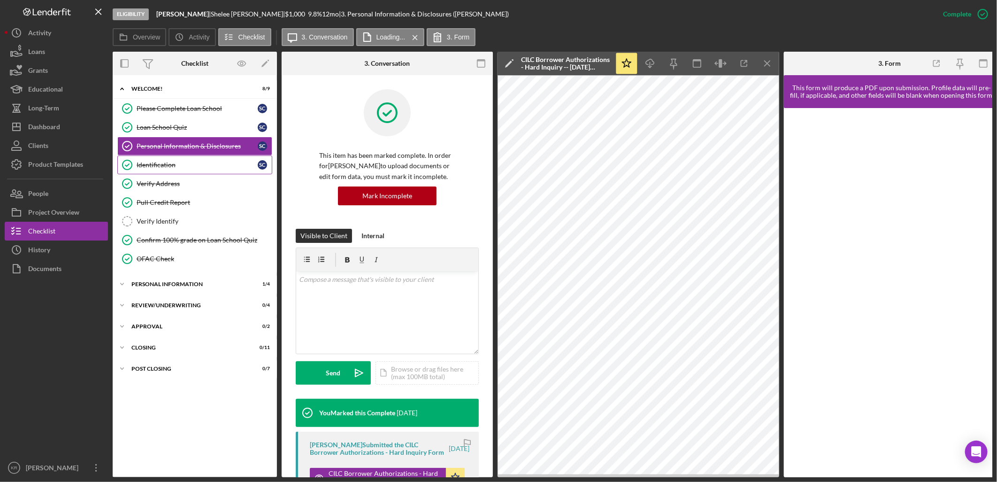
click at [231, 168] on div "Identification" at bounding box center [197, 165] width 121 height 8
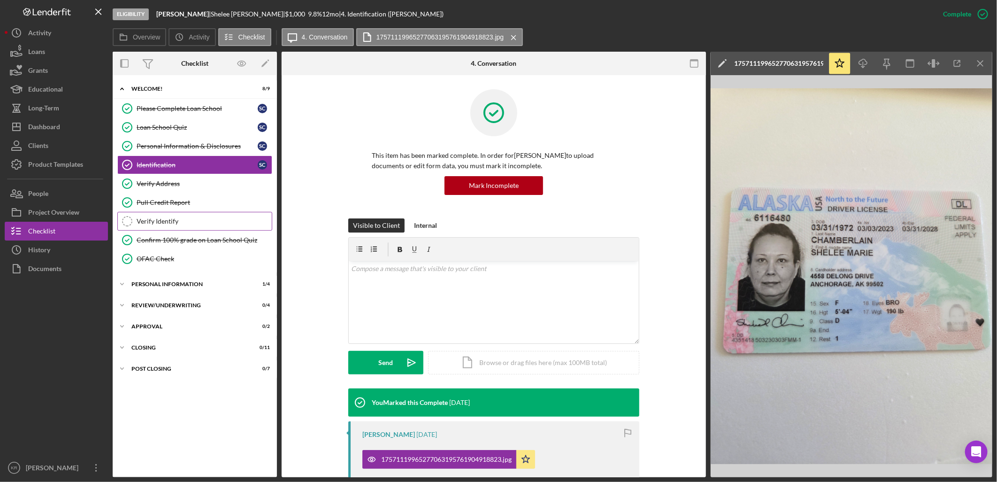
click at [187, 221] on div "Verify Identify" at bounding box center [204, 221] width 135 height 8
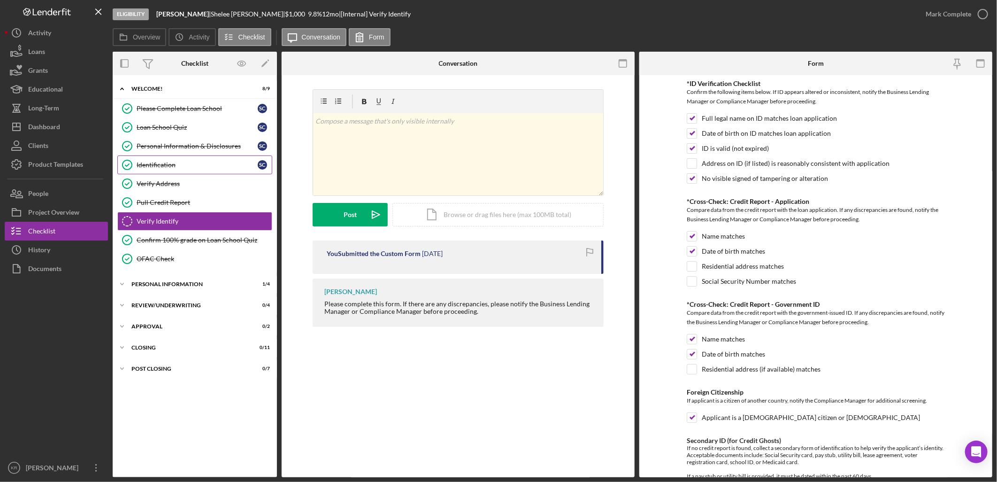
click at [174, 168] on div "Identification" at bounding box center [197, 165] width 121 height 8
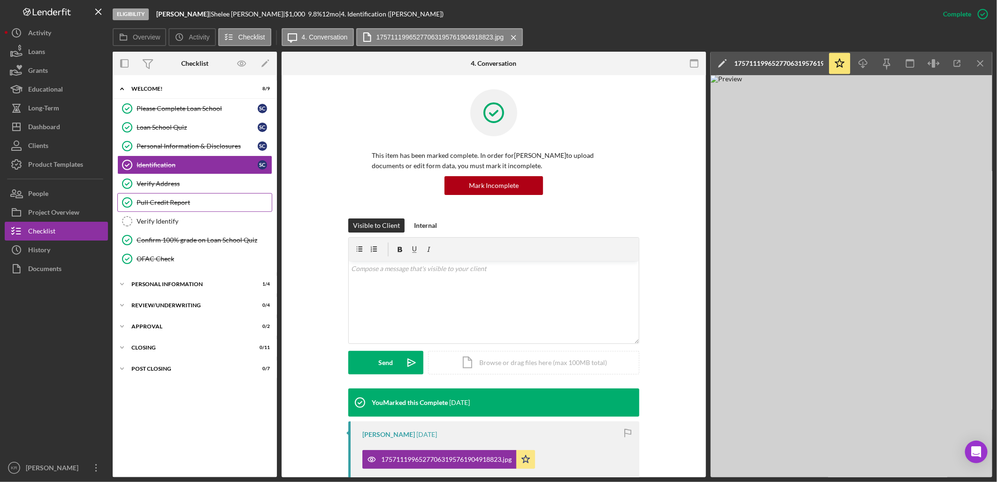
click at [189, 200] on div "Pull Credit Report" at bounding box center [204, 203] width 135 height 8
